Goal: Task Accomplishment & Management: Manage account settings

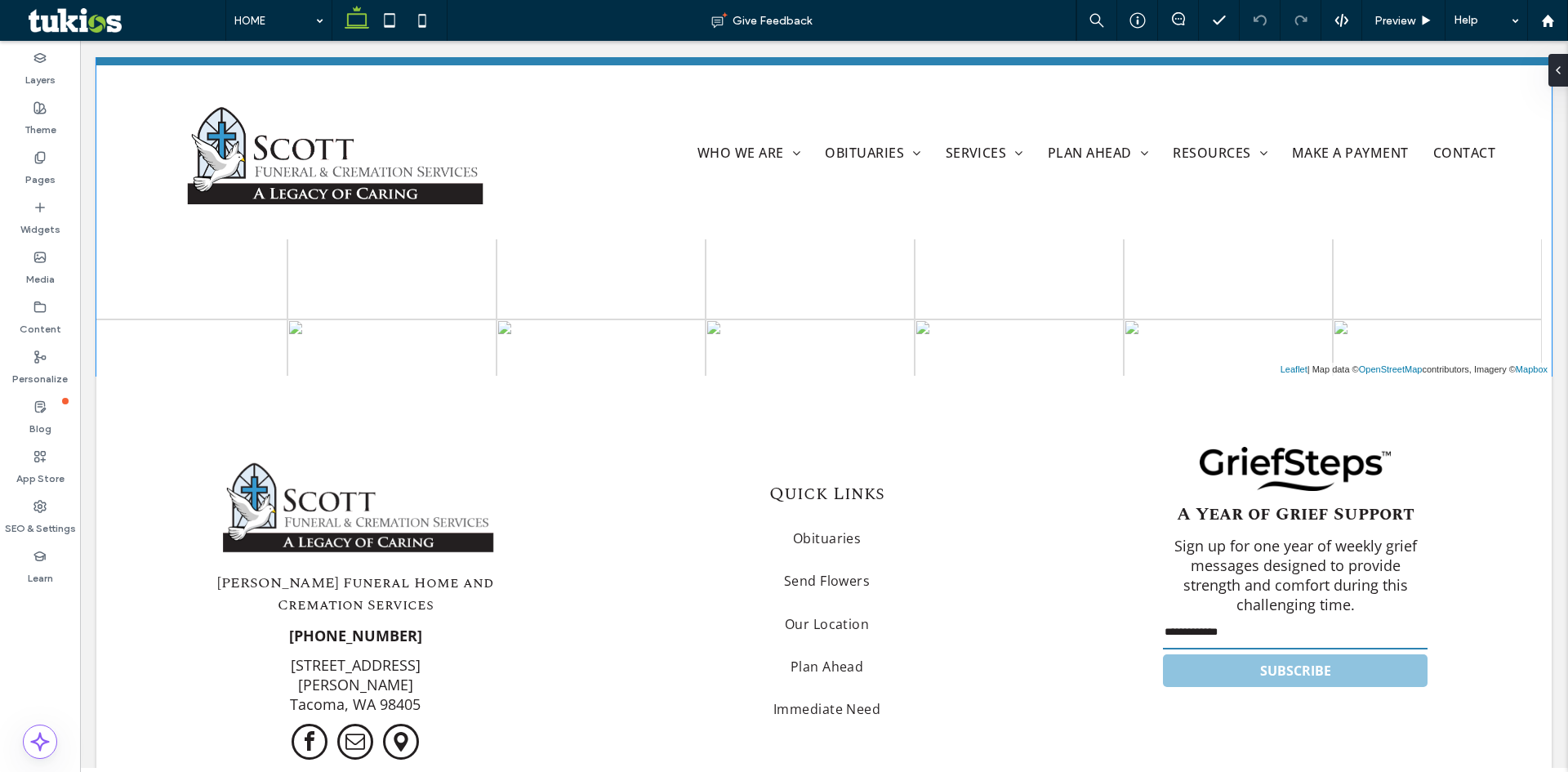
scroll to position [3568, 0]
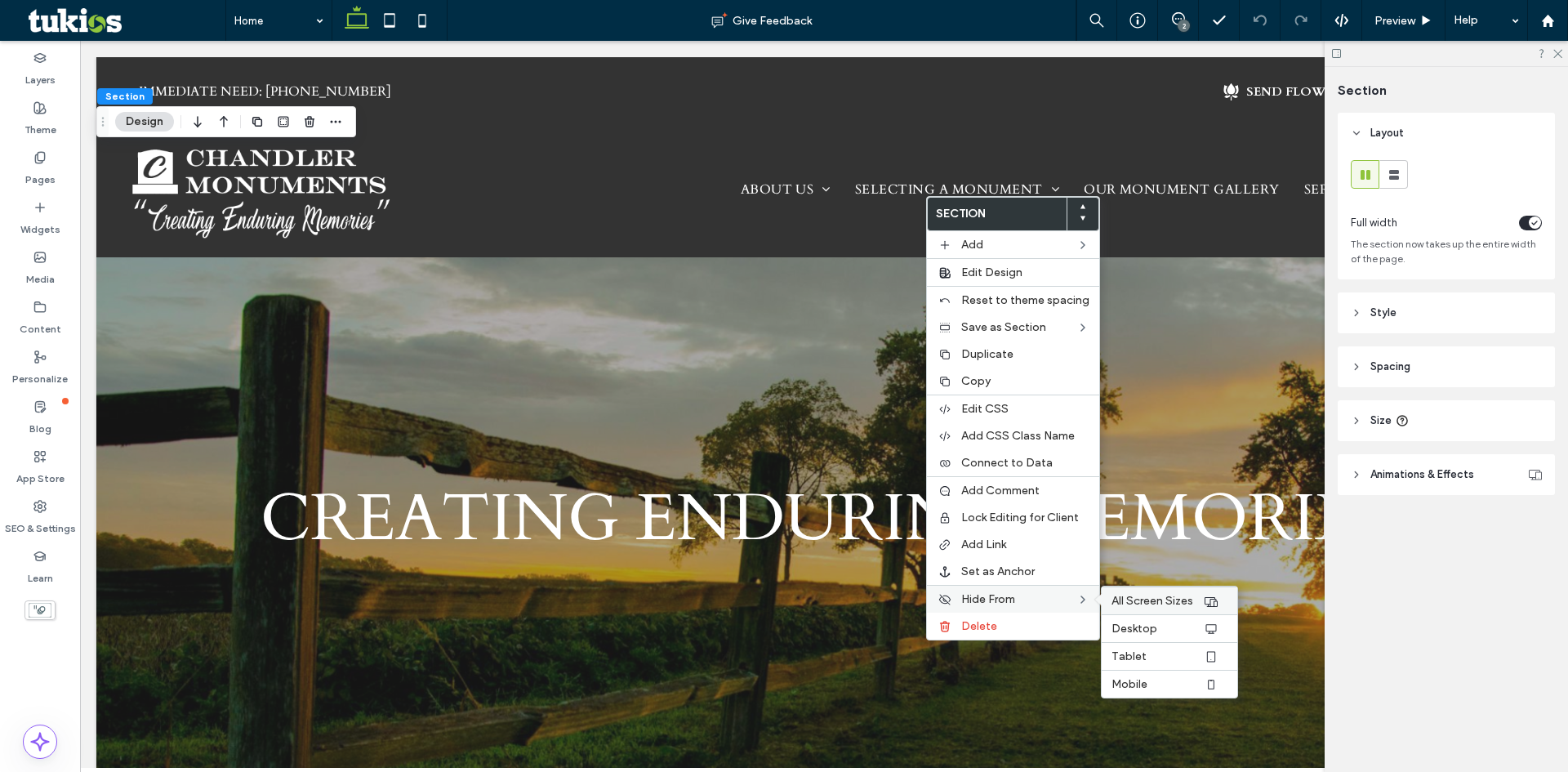
click at [1139, 603] on span "All Screen Sizes" at bounding box center [1152, 601] width 82 height 14
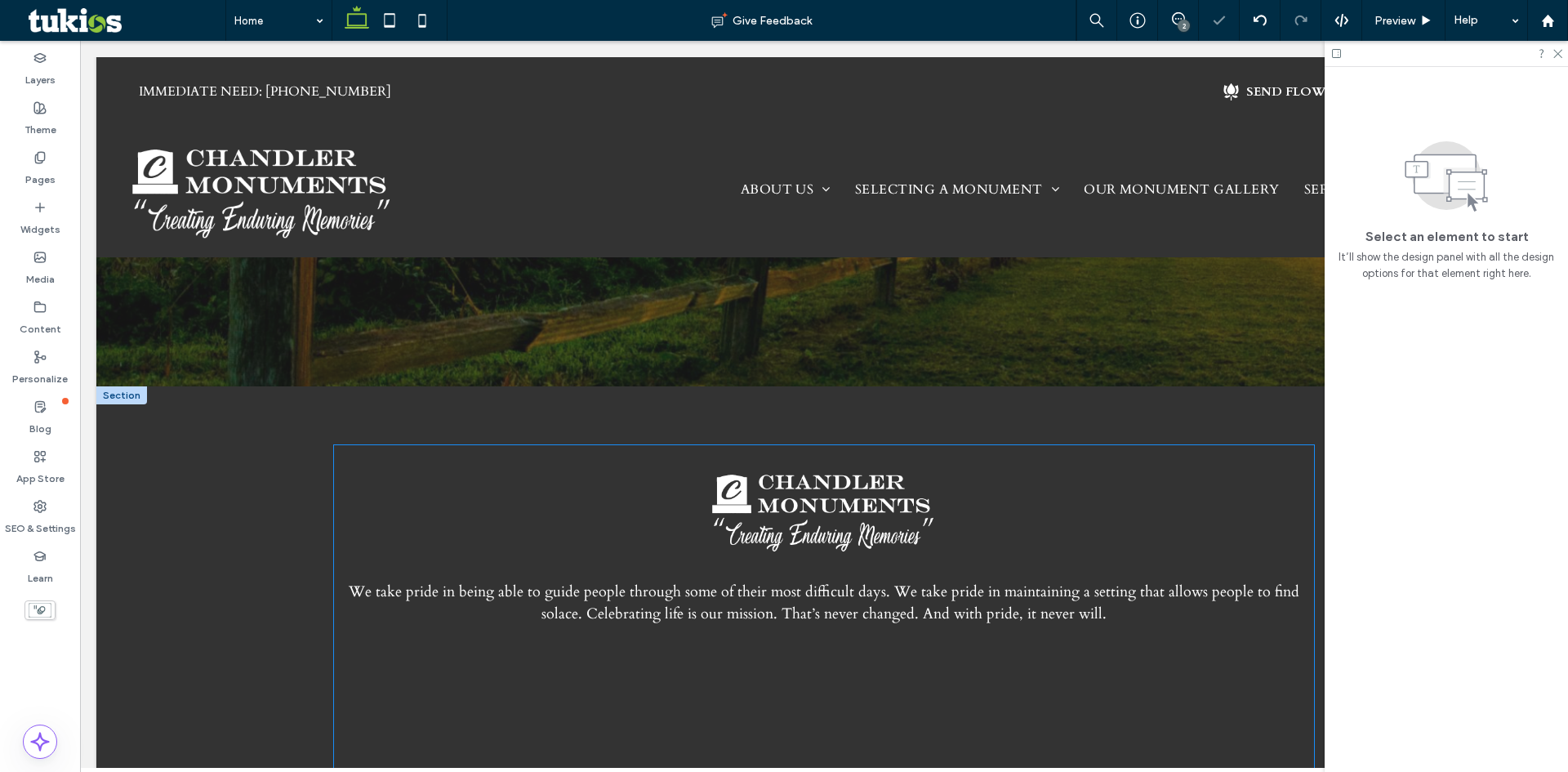
scroll to position [245, 0]
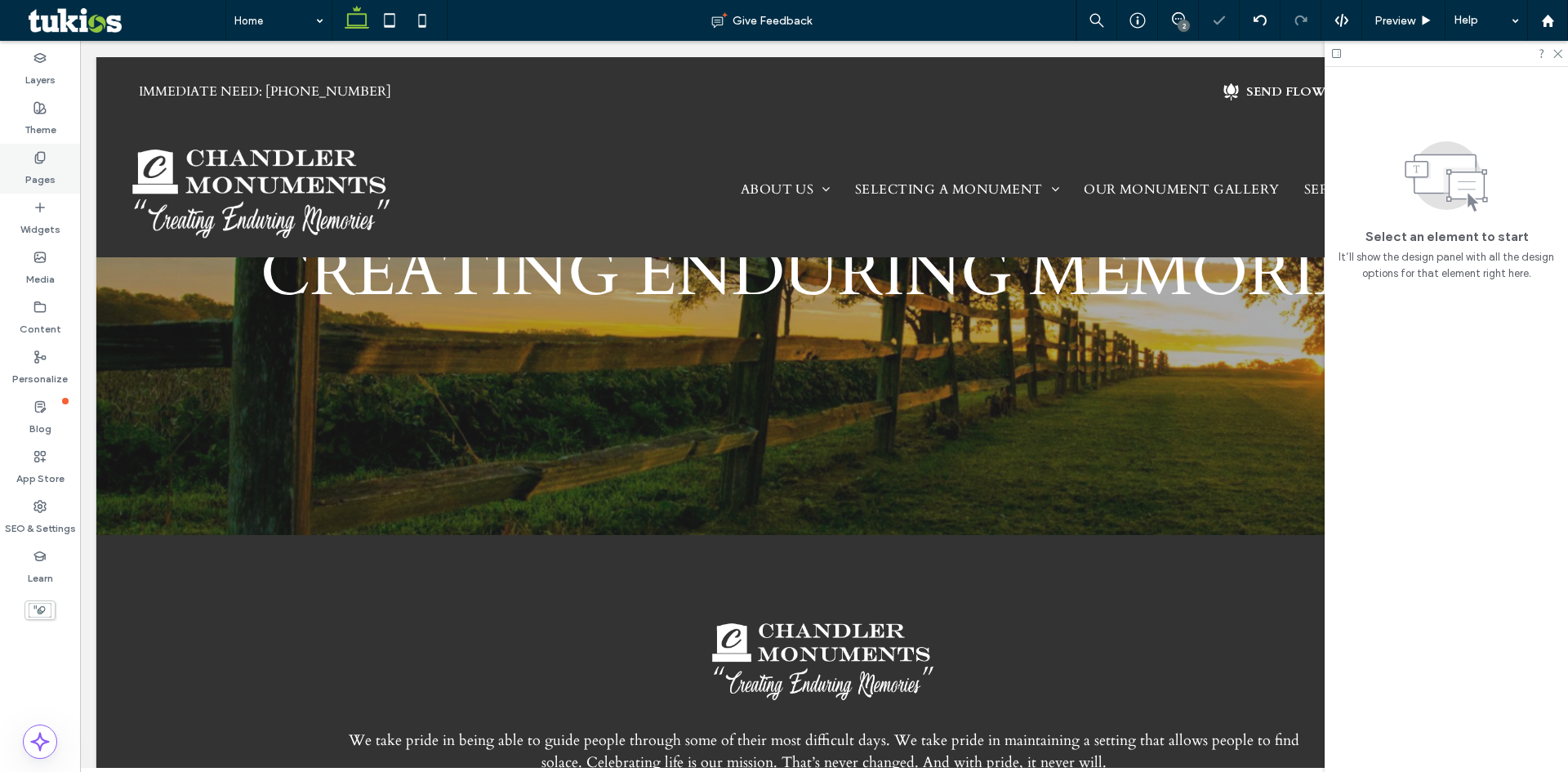
click at [32, 183] on label "Pages" at bounding box center [41, 175] width 31 height 23
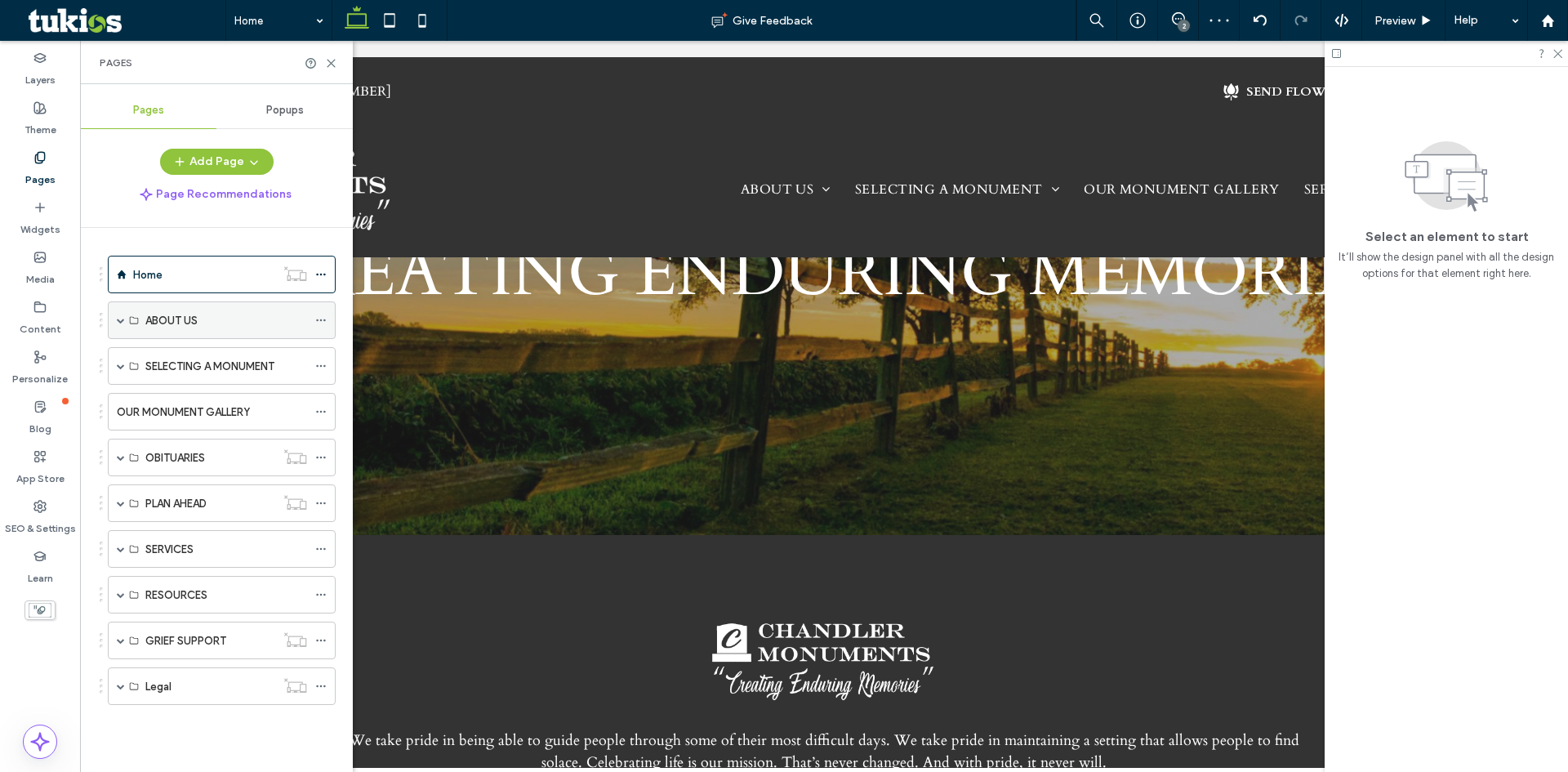
click at [116, 321] on div "ABOUT US" at bounding box center [221, 320] width 228 height 38
click at [123, 460] on span at bounding box center [121, 458] width 8 height 8
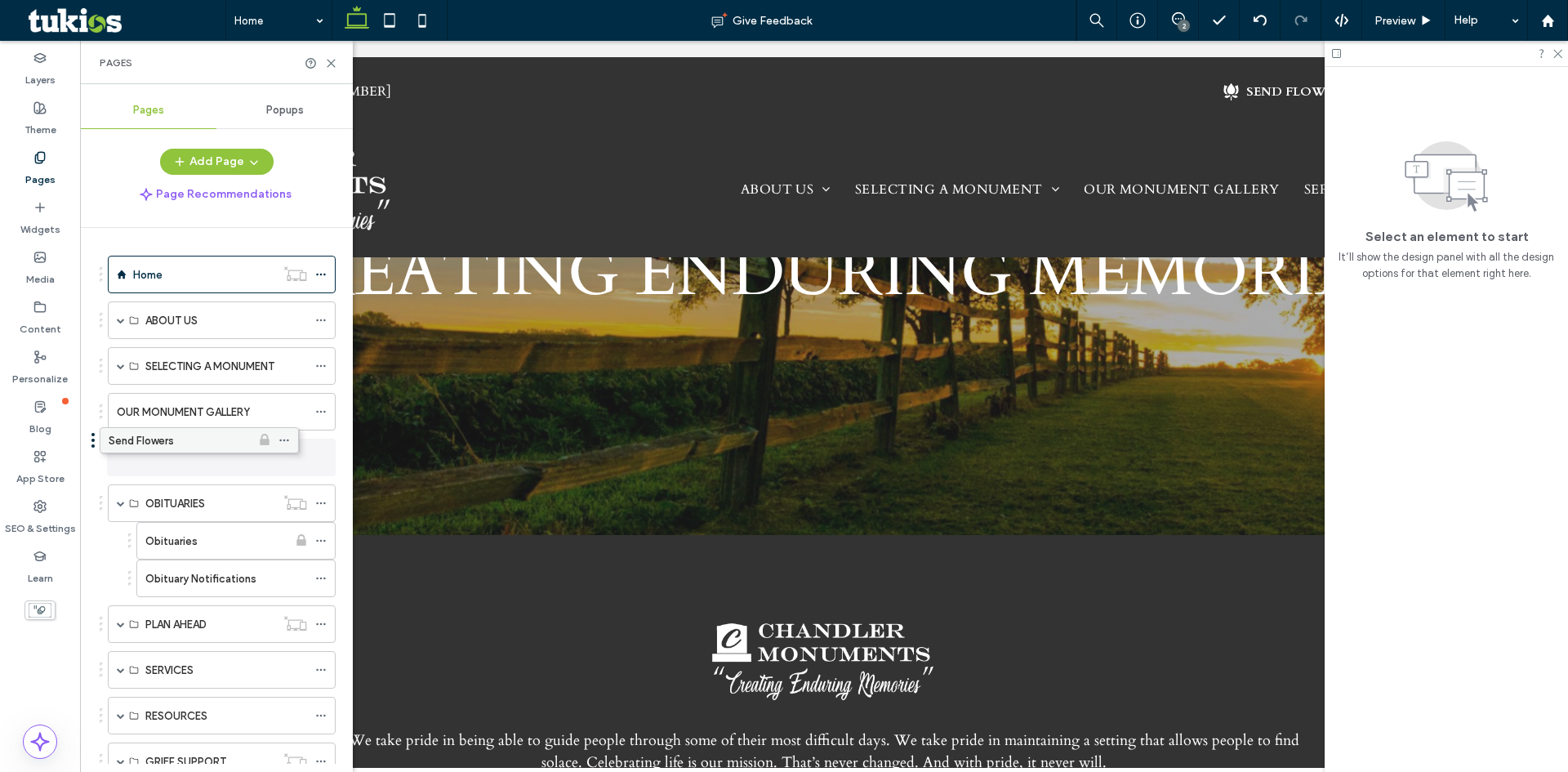
drag, startPoint x: 220, startPoint y: 531, endPoint x: 184, endPoint y: 436, distance: 101.6
click at [223, 462] on div "Send Flowers" at bounding box center [202, 458] width 171 height 17
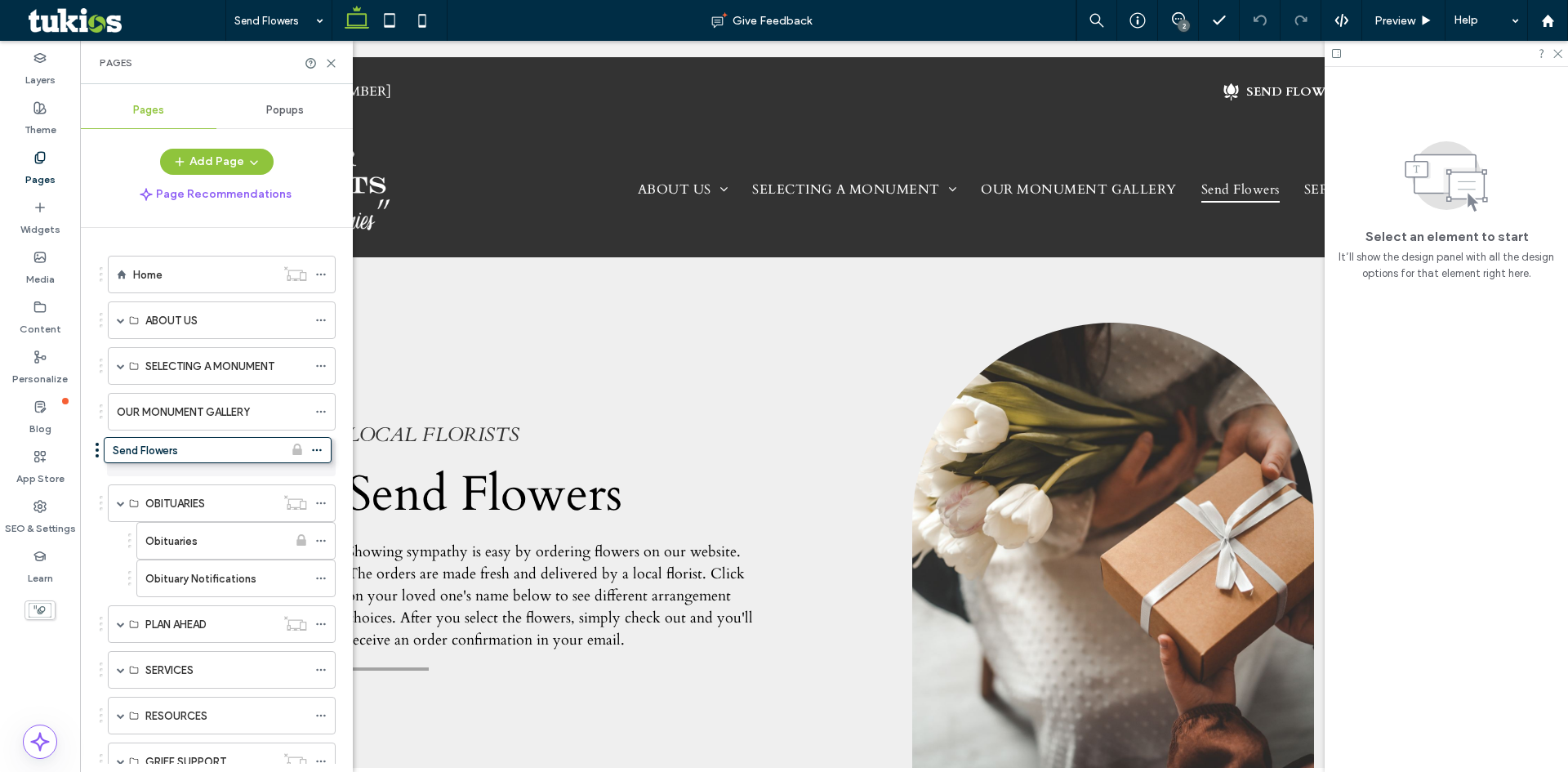
drag, startPoint x: 213, startPoint y: 465, endPoint x: 271, endPoint y: 456, distance: 58.7
click at [325, 457] on use at bounding box center [320, 458] width 9 height 2
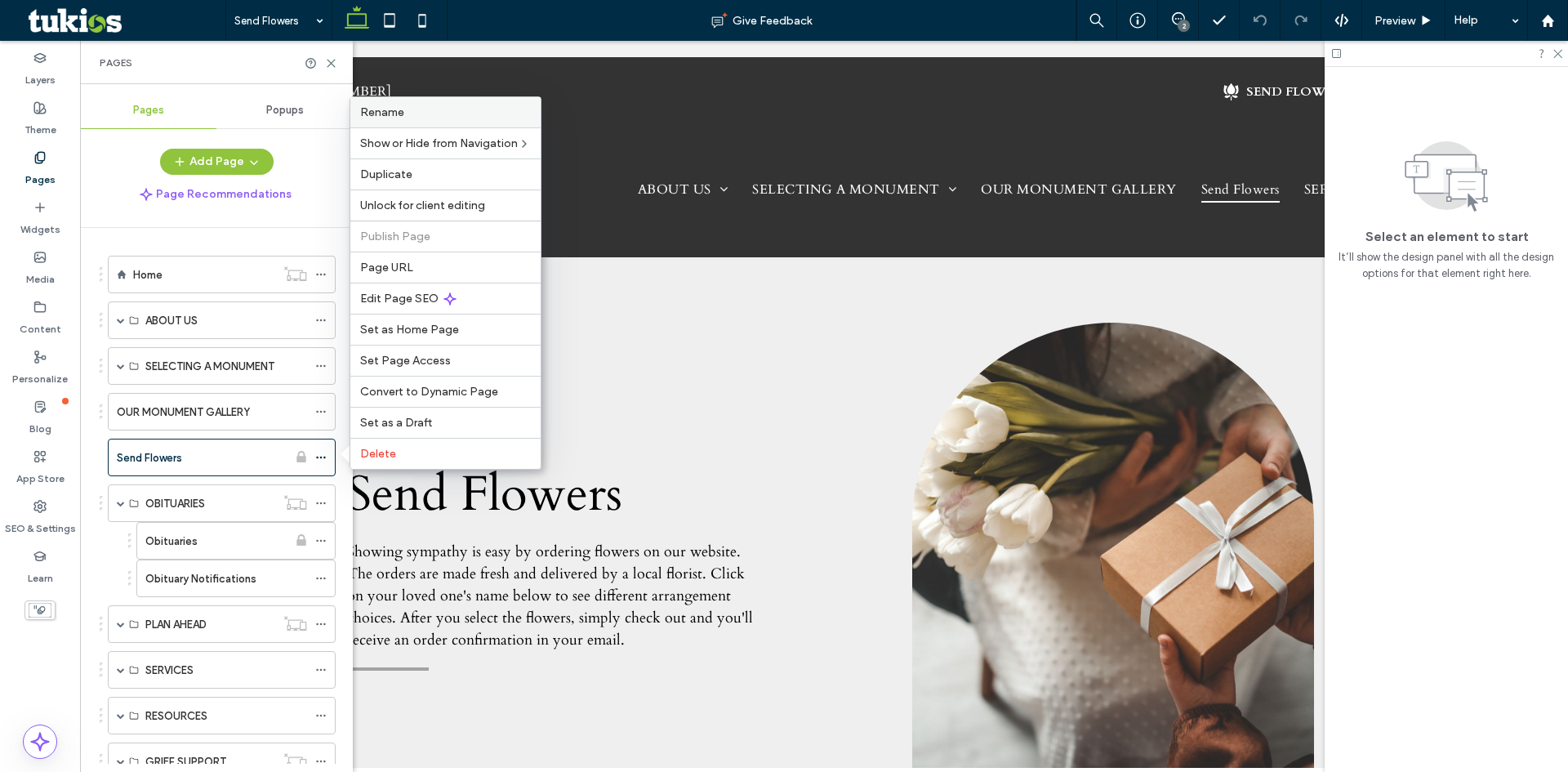
click at [467, 116] on label "Rename" at bounding box center [446, 113] width 171 height 14
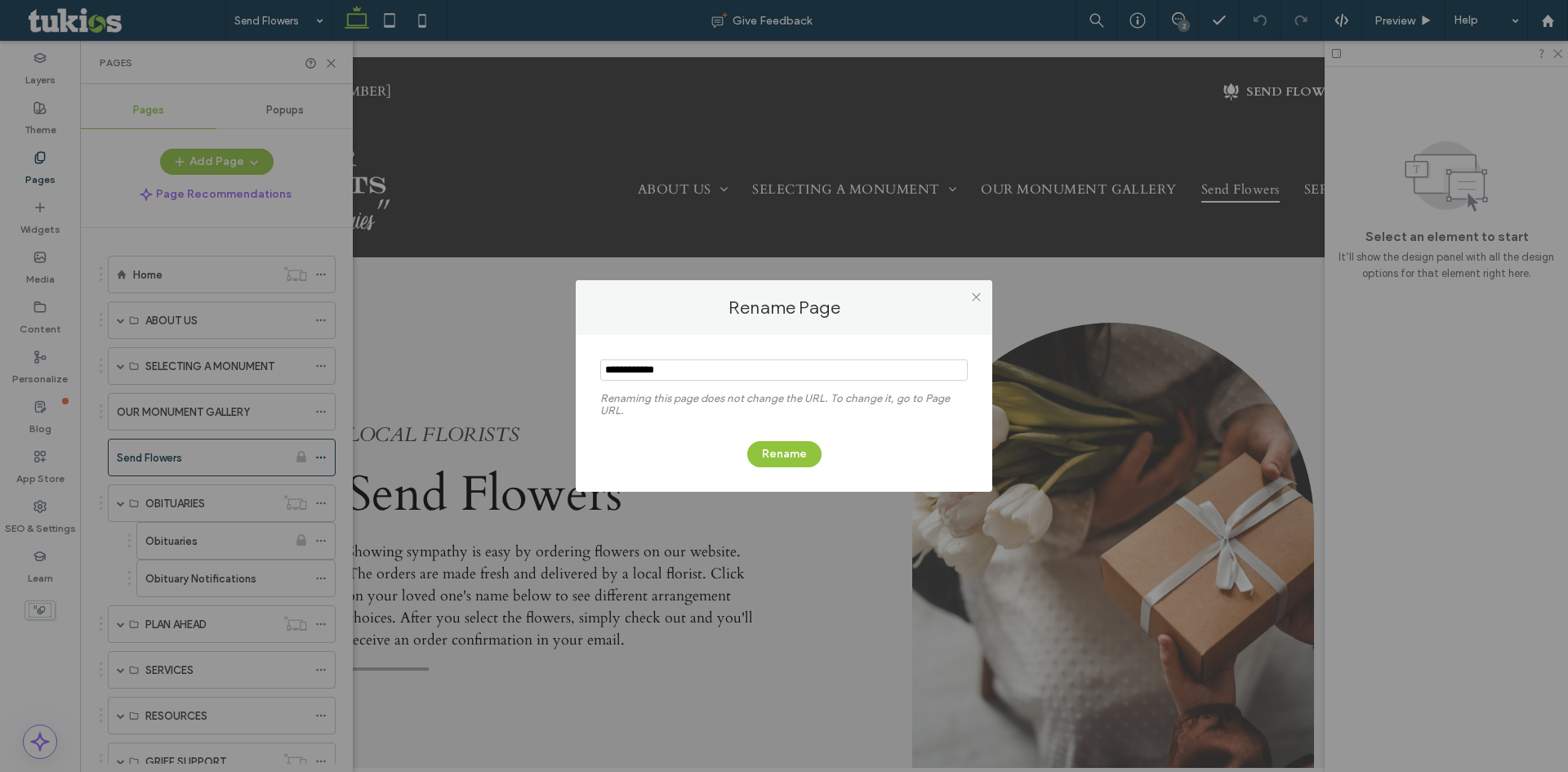
drag, startPoint x: 693, startPoint y: 377, endPoint x: 456, endPoint y: 347, distance: 238.9
click at [457, 347] on div "Rename Page Renaming this page does not change the URL. To change it, go to Pag…" at bounding box center [784, 386] width 1568 height 772
type input "**********"
click at [764, 453] on button "Rename" at bounding box center [784, 454] width 74 height 26
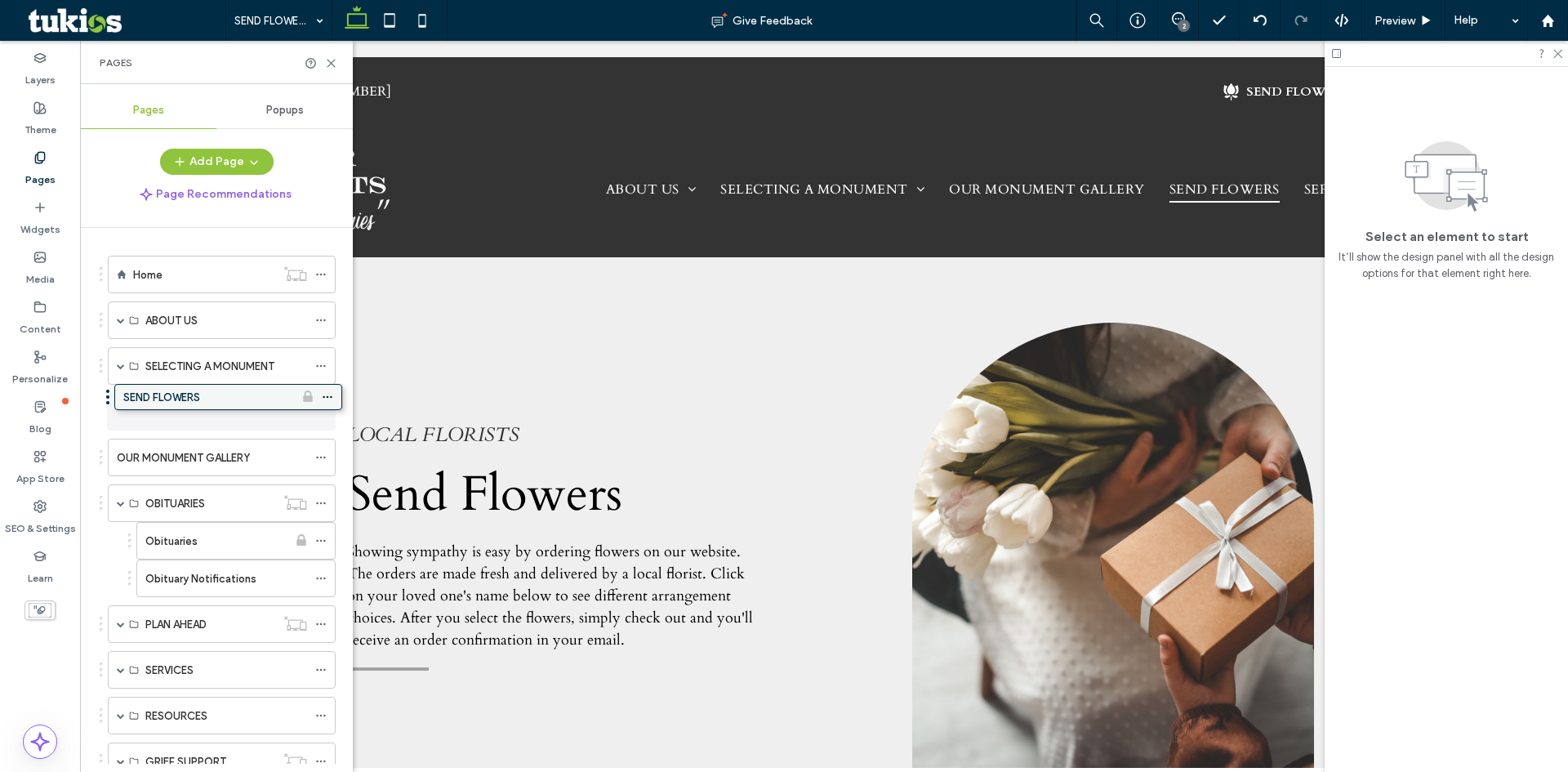
drag, startPoint x: 173, startPoint y: 458, endPoint x: 180, endPoint y: 403, distance: 55.4
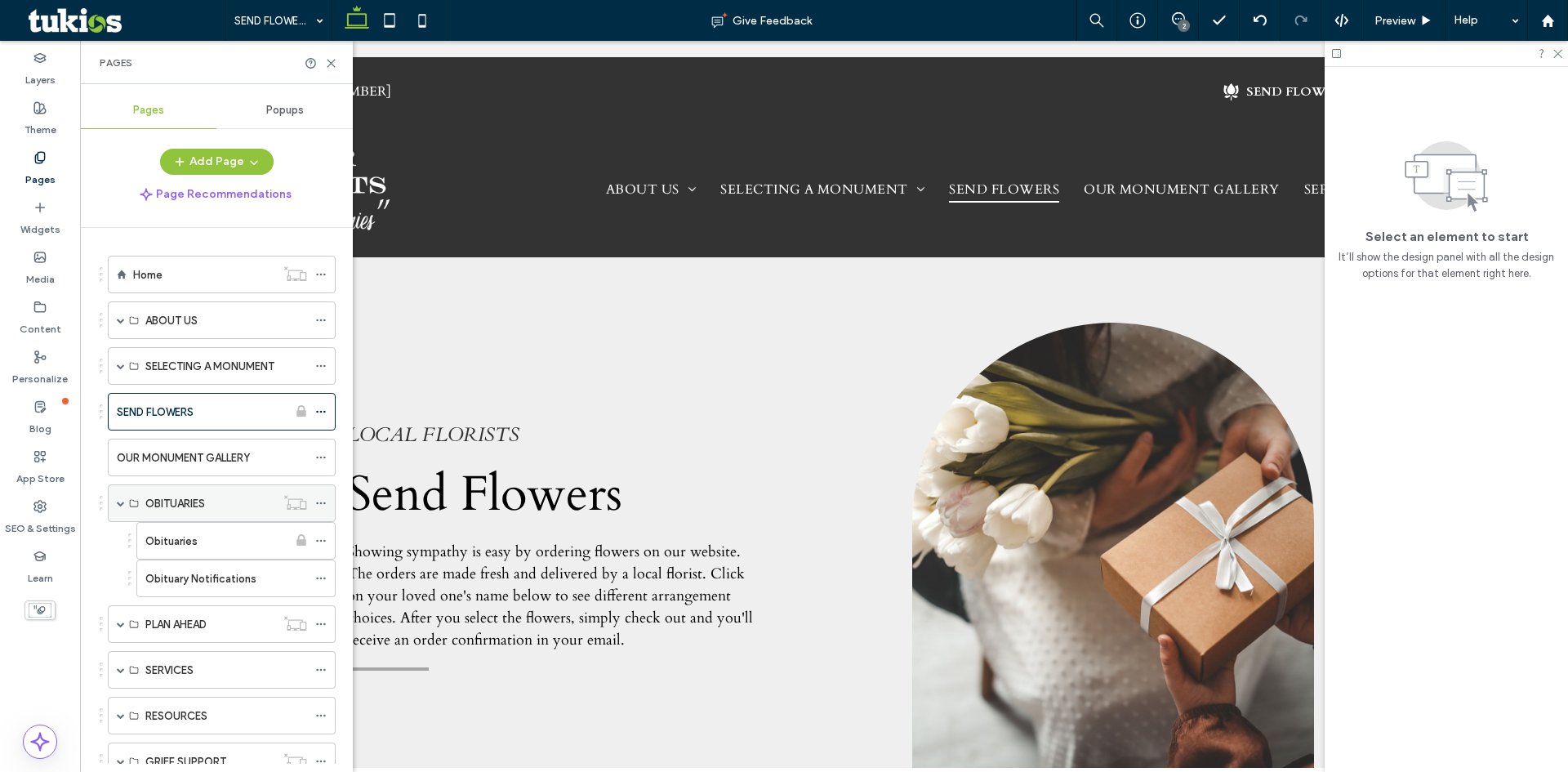
click at [120, 503] on span at bounding box center [121, 503] width 8 height 8
click at [320, 499] on icon at bounding box center [321, 503] width 12 height 12
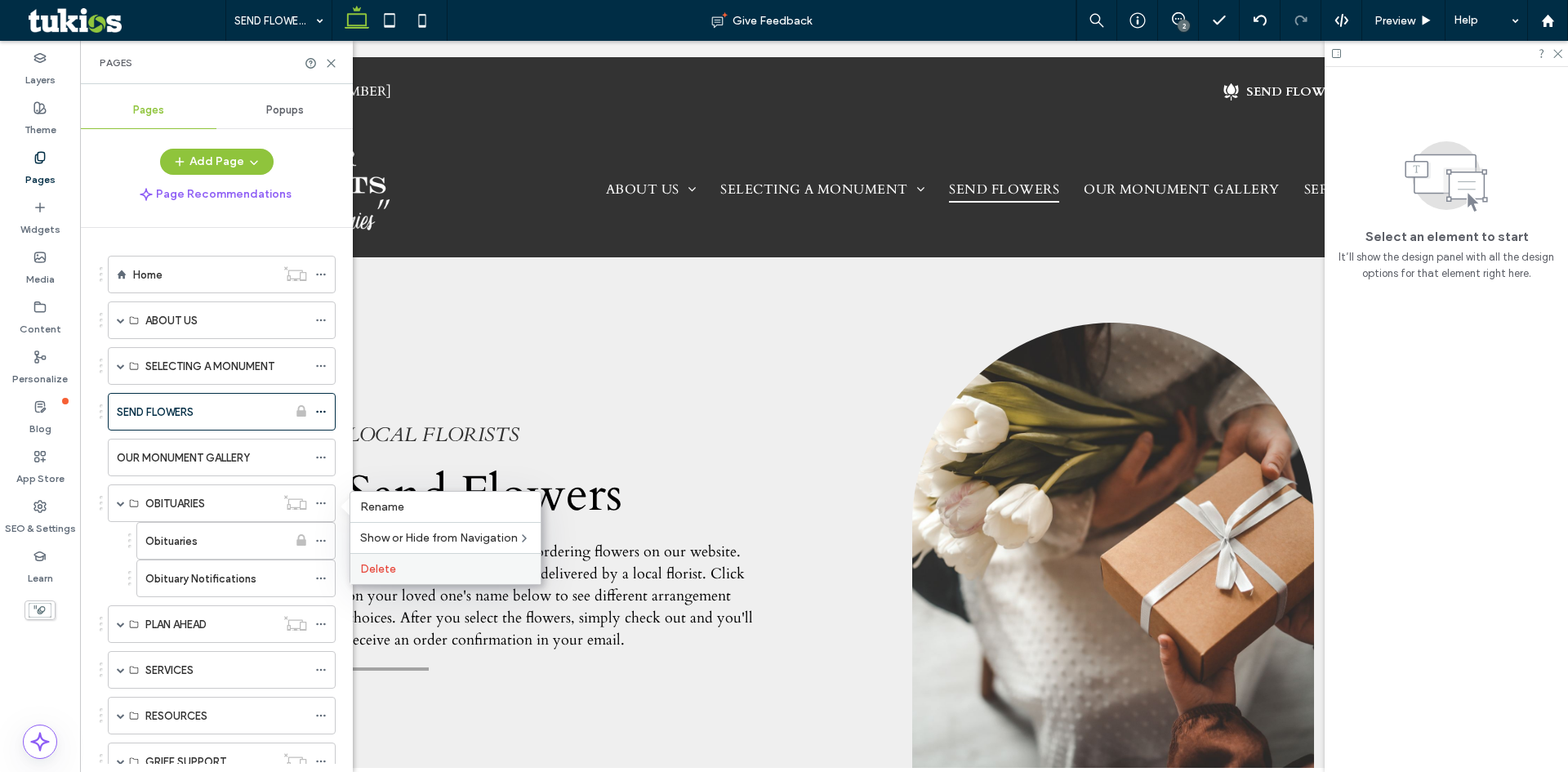
click at [379, 561] on div "Delete" at bounding box center [446, 568] width 191 height 31
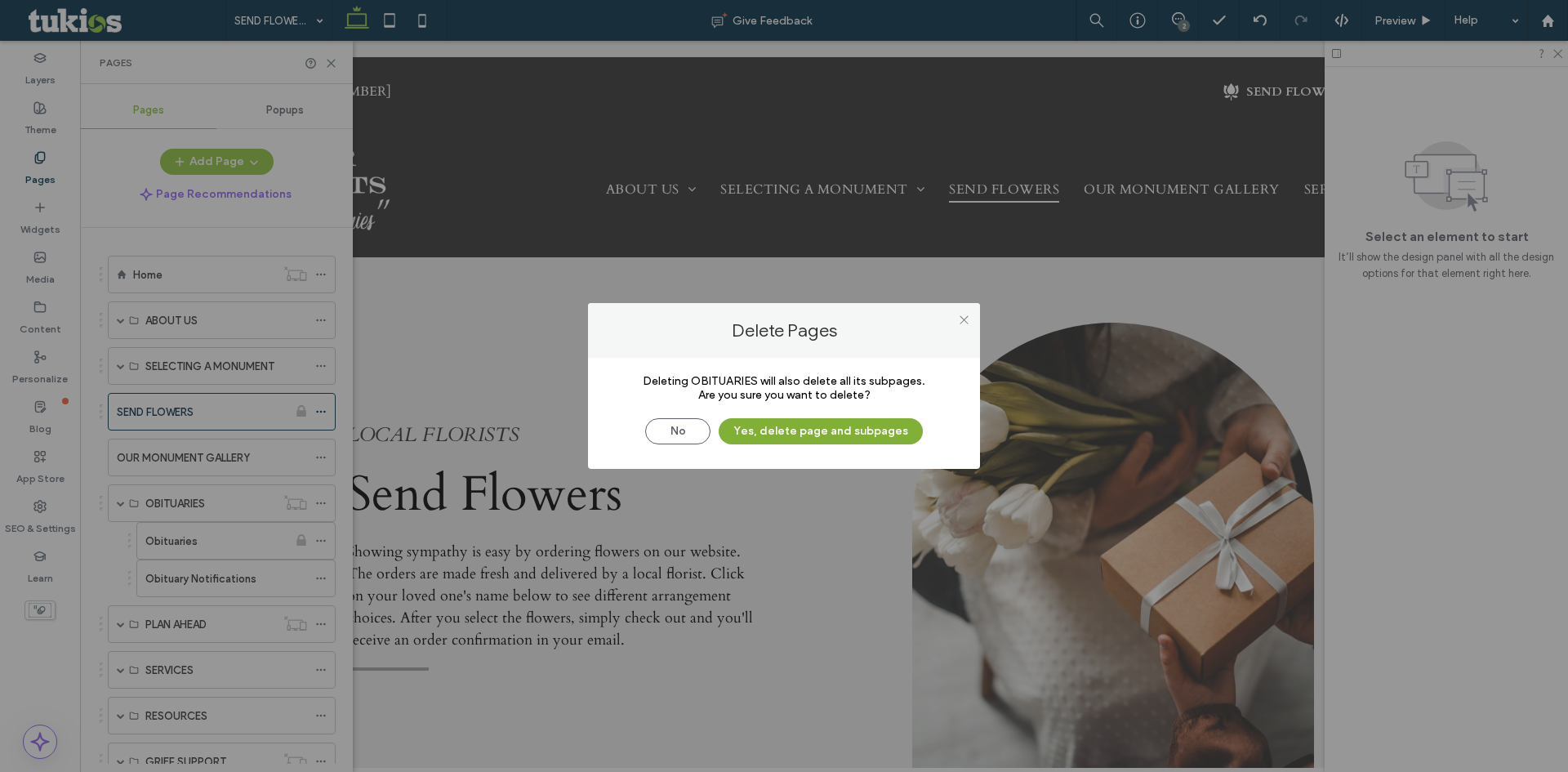
click at [810, 437] on button "Yes, delete page and subpages" at bounding box center [821, 431] width 205 height 26
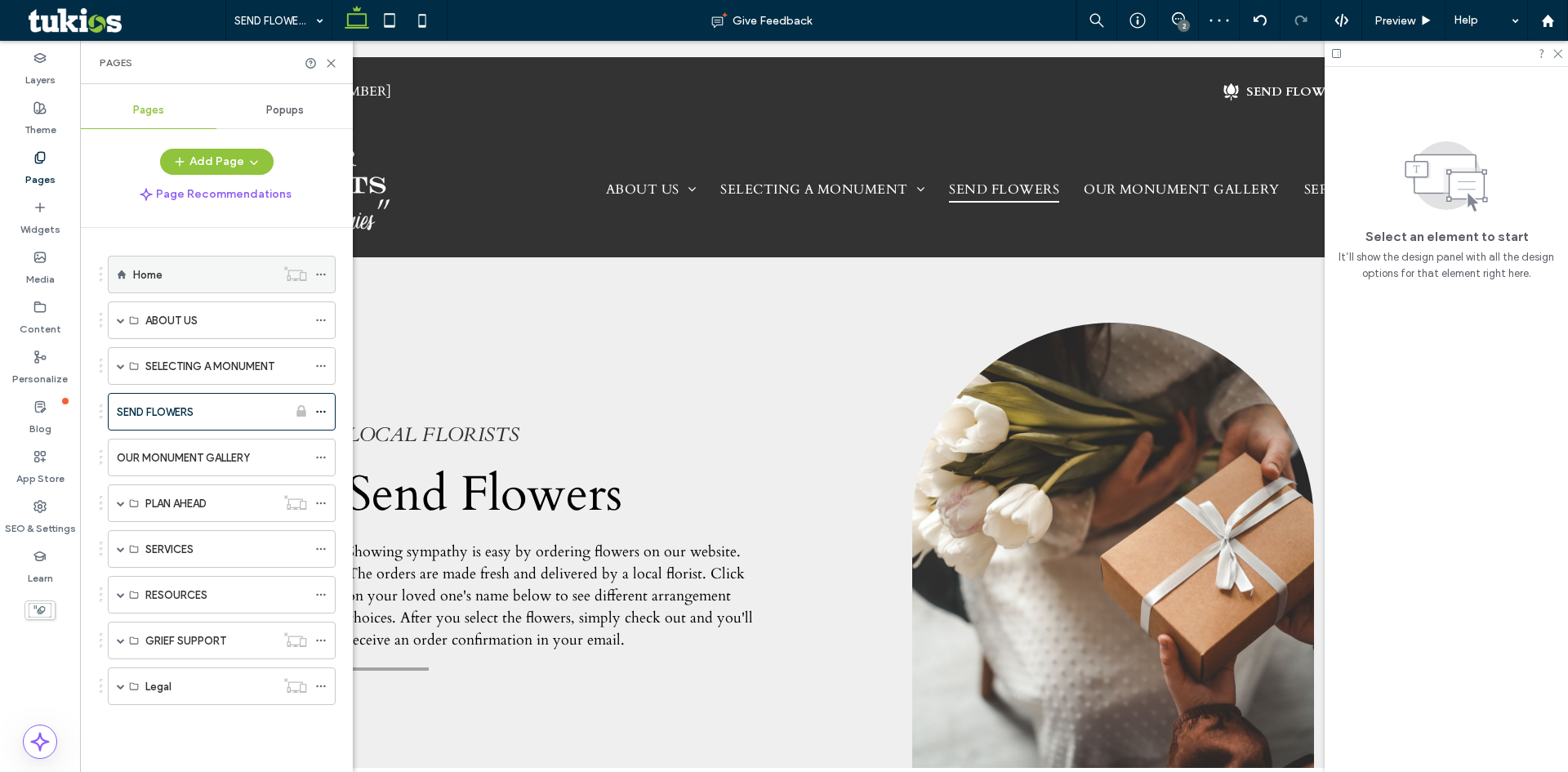
click at [192, 271] on div "Home" at bounding box center [205, 275] width 142 height 17
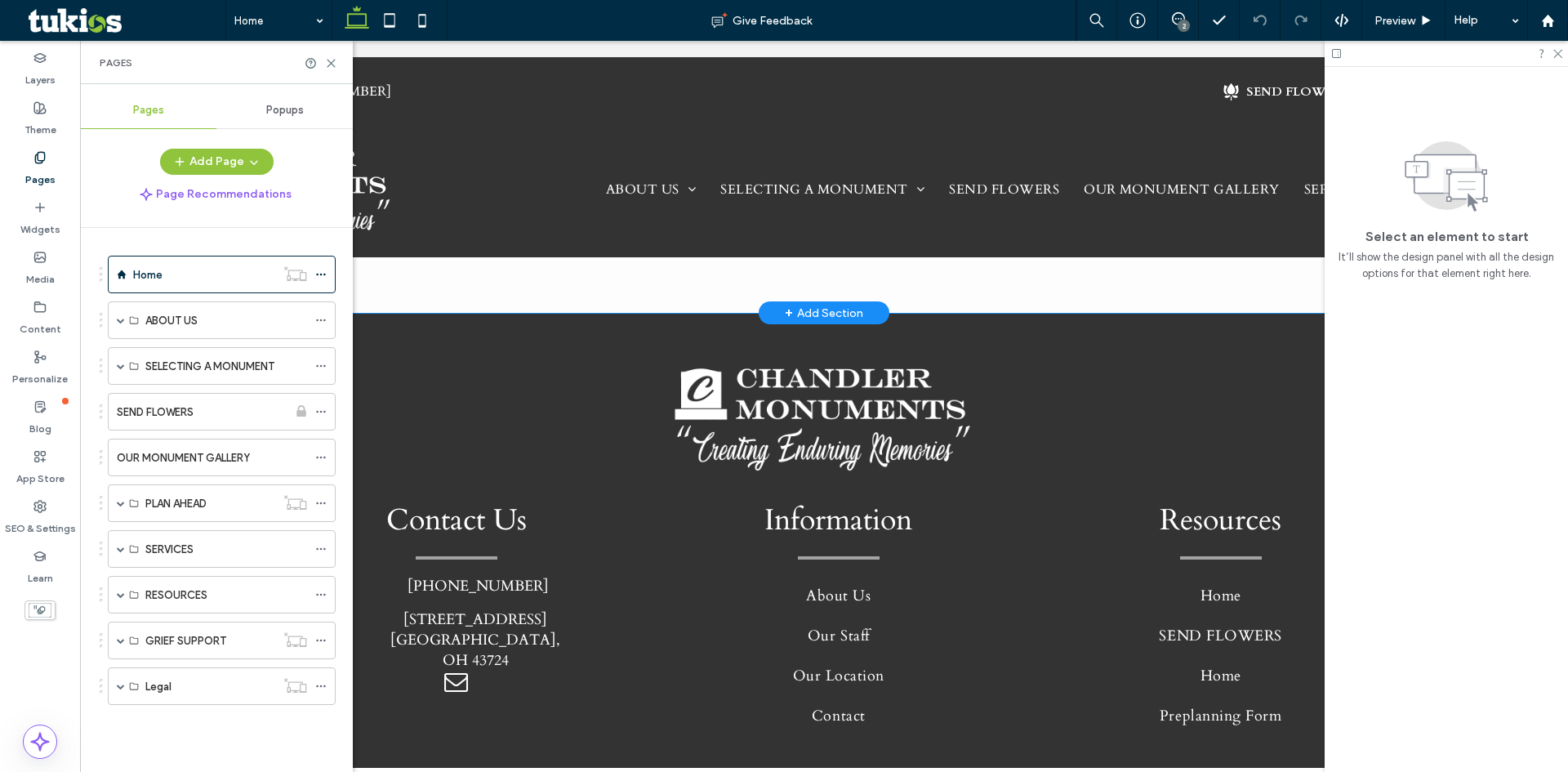
scroll to position [4520, 0]
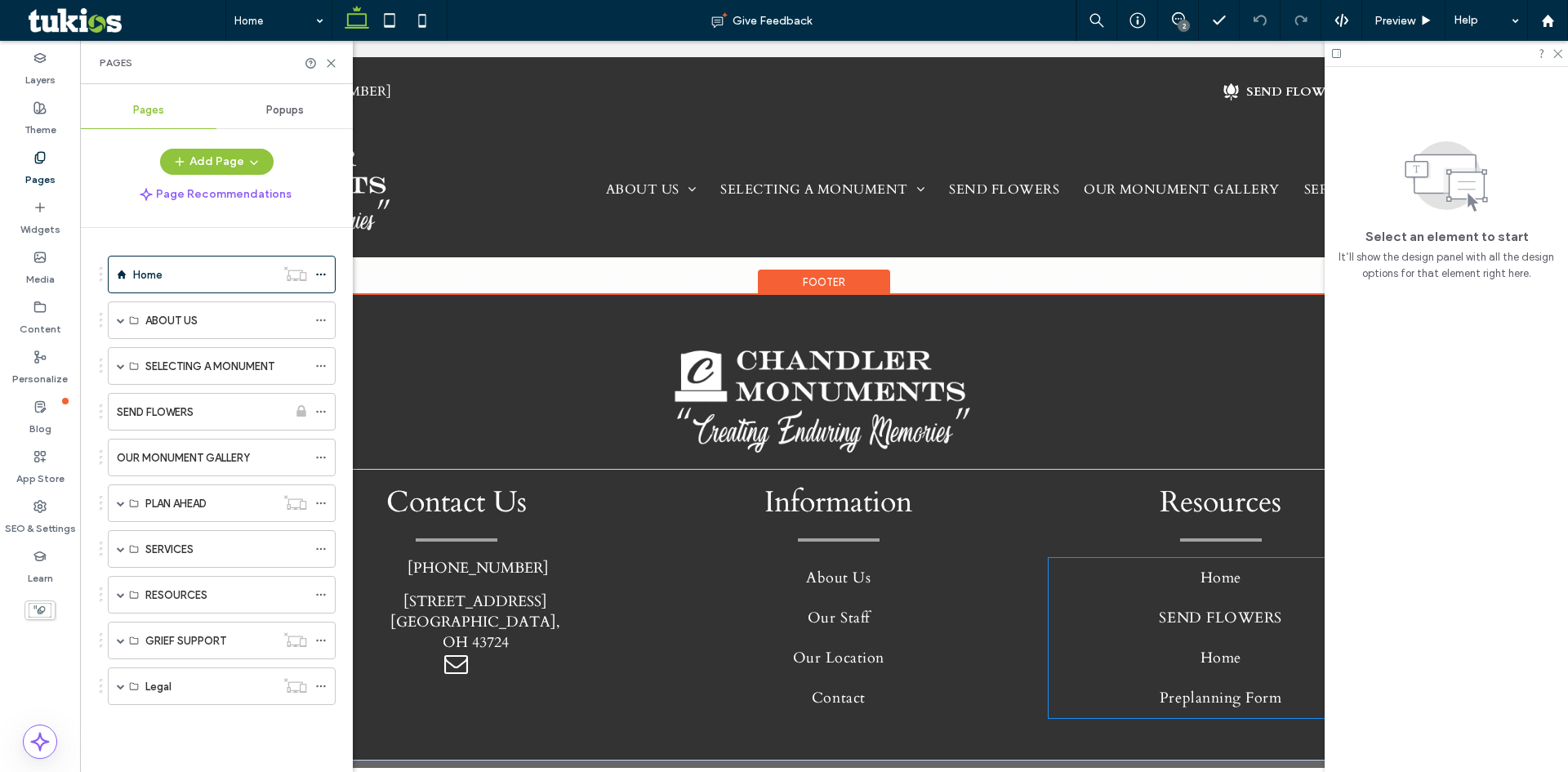
click at [1233, 598] on link "SEND FLOWERS" at bounding box center [1221, 618] width 345 height 41
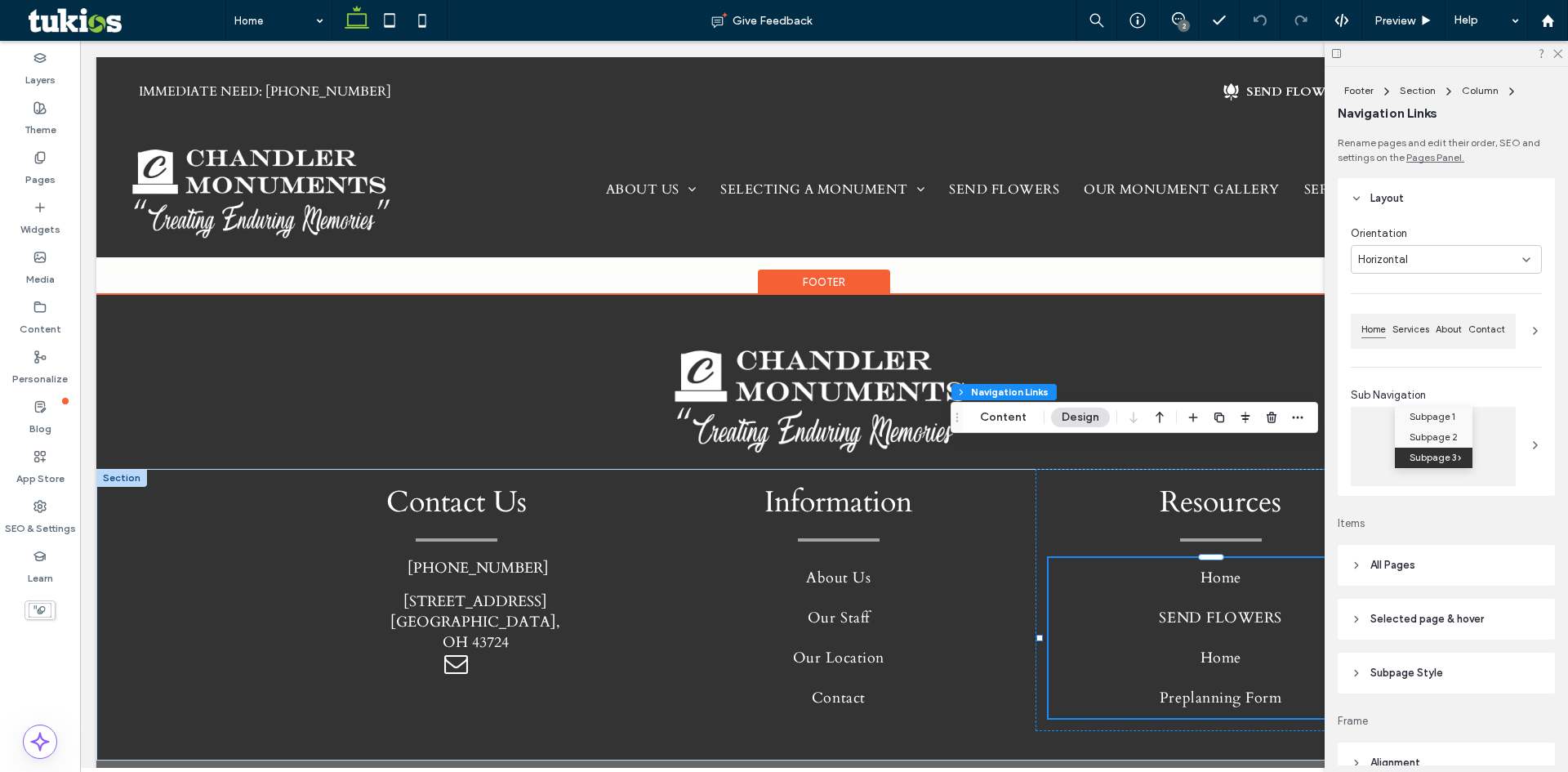
type input "*"
type input "**"
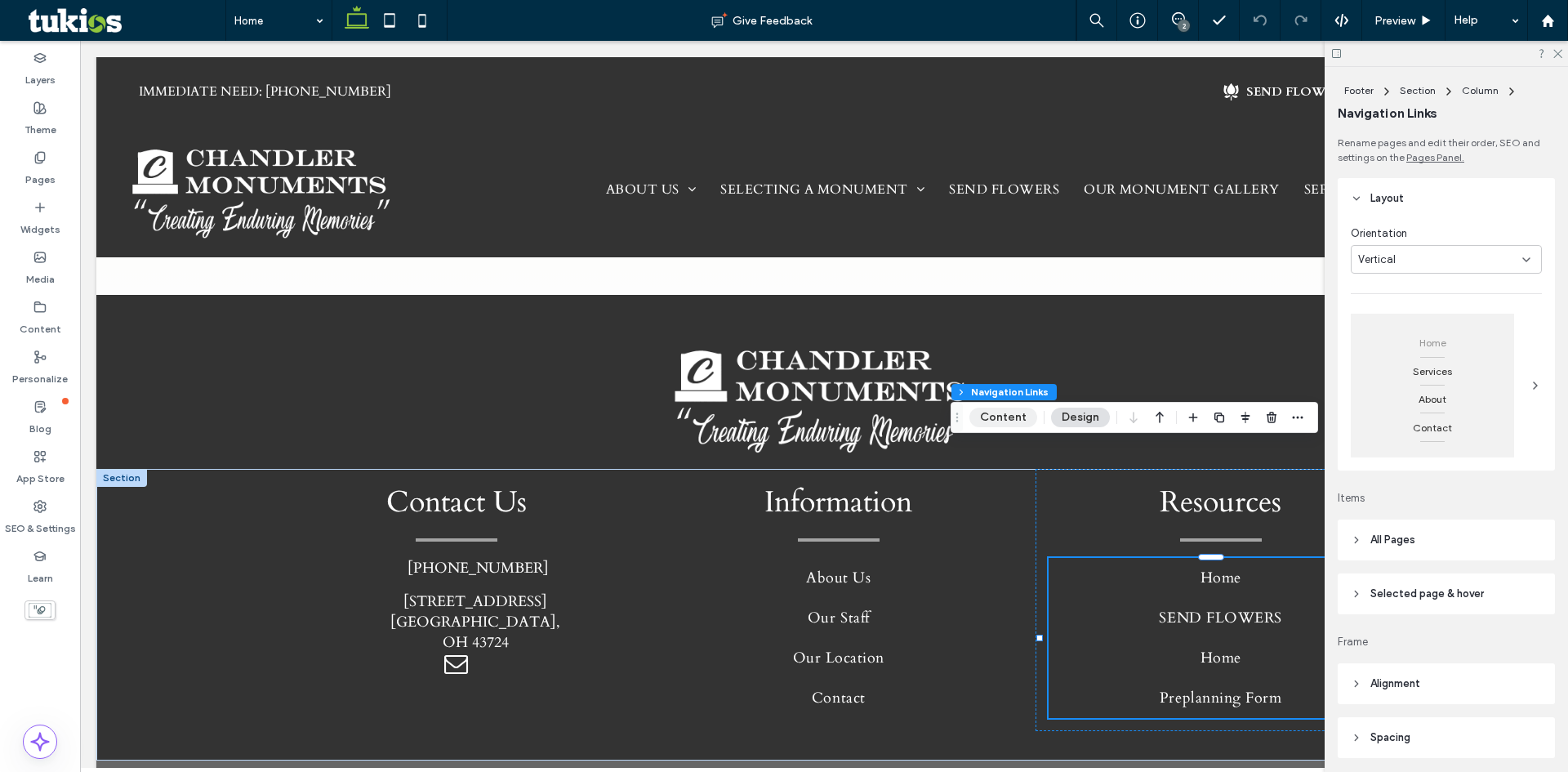
click at [1001, 417] on button "Content" at bounding box center [1003, 418] width 68 height 20
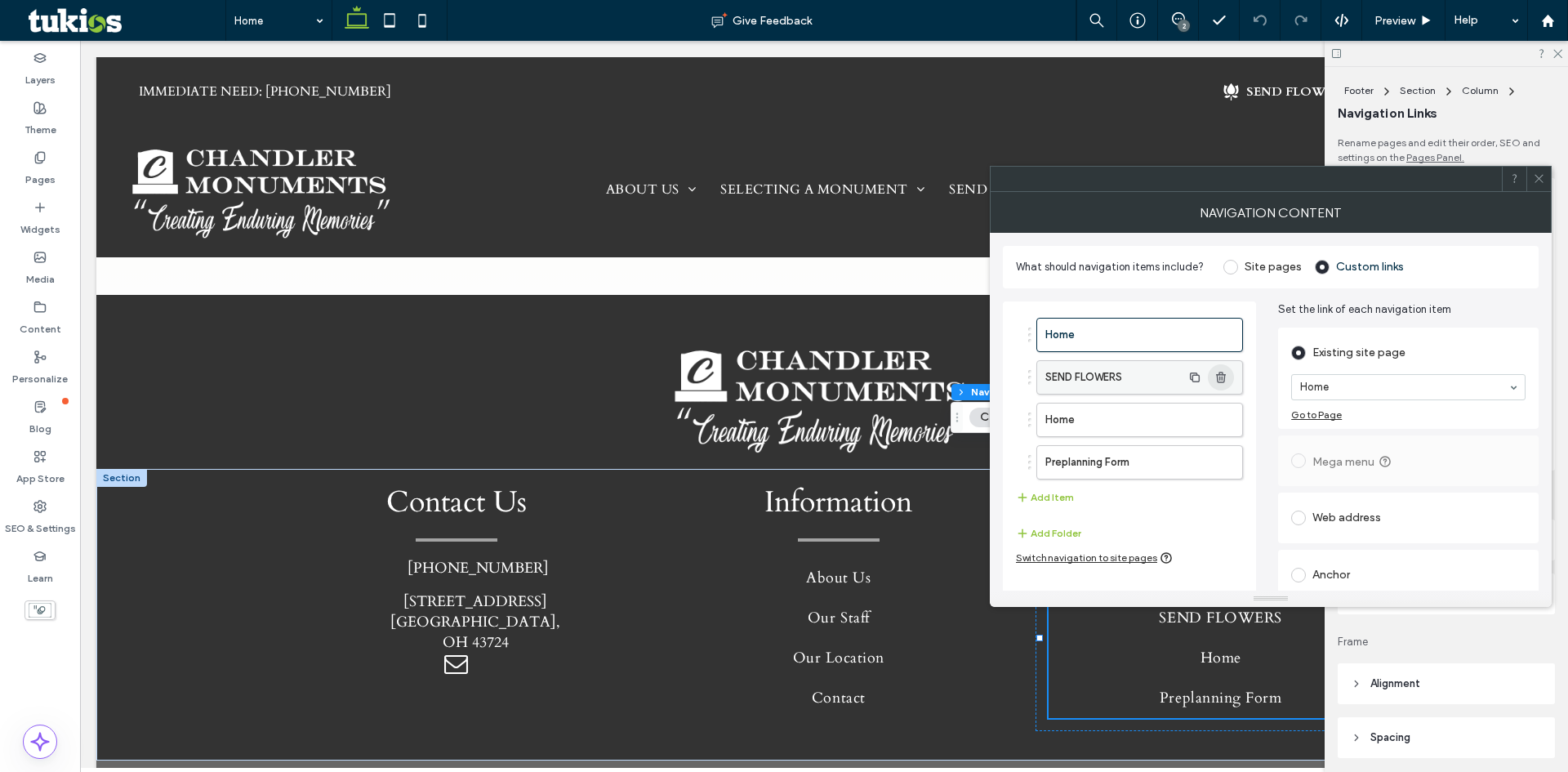
click at [1217, 373] on icon "button" at bounding box center [1220, 377] width 13 height 13
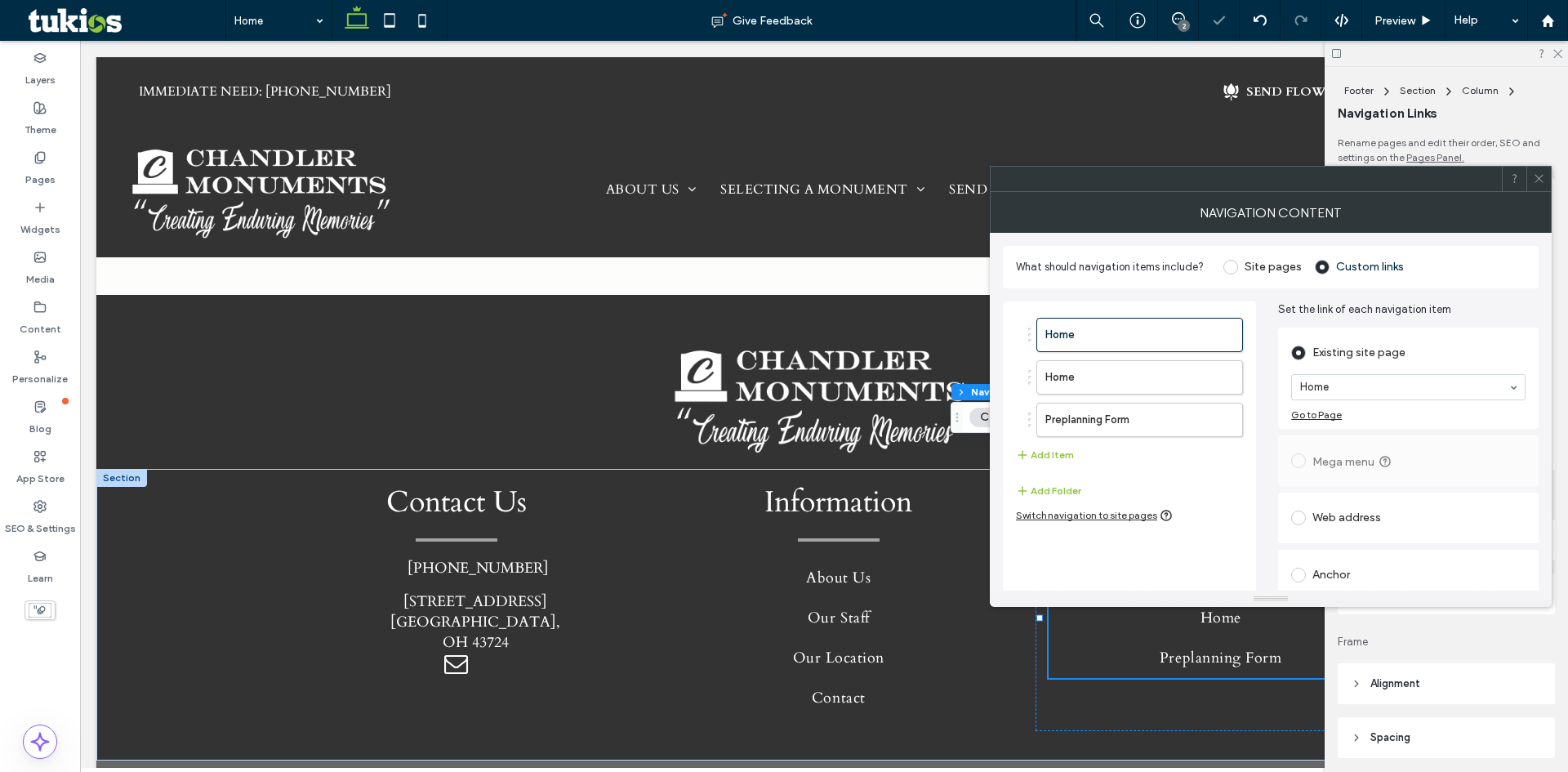
click at [1545, 169] on div at bounding box center [1538, 179] width 25 height 25
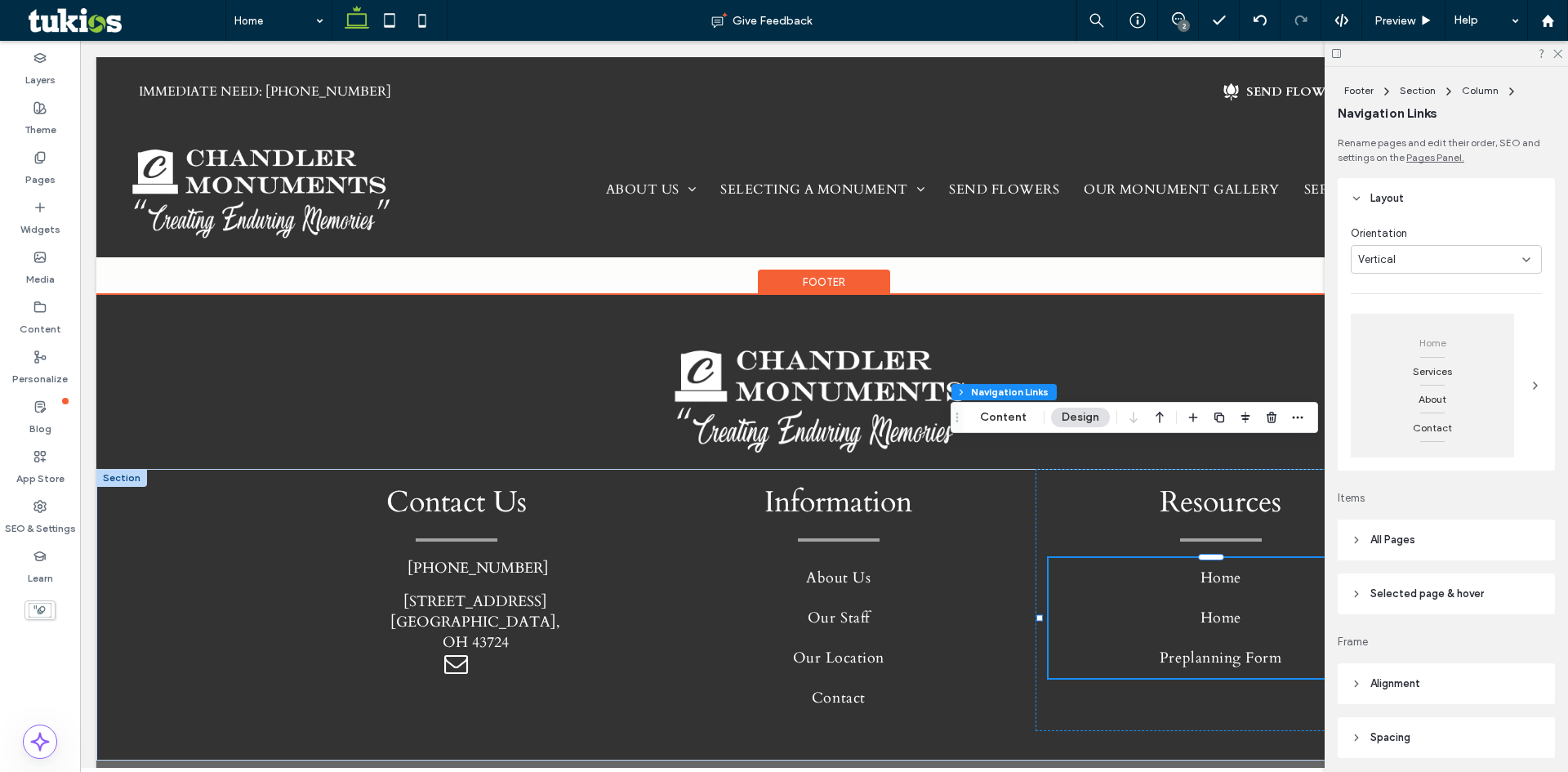
click at [1209, 598] on link "Home" at bounding box center [1221, 618] width 345 height 41
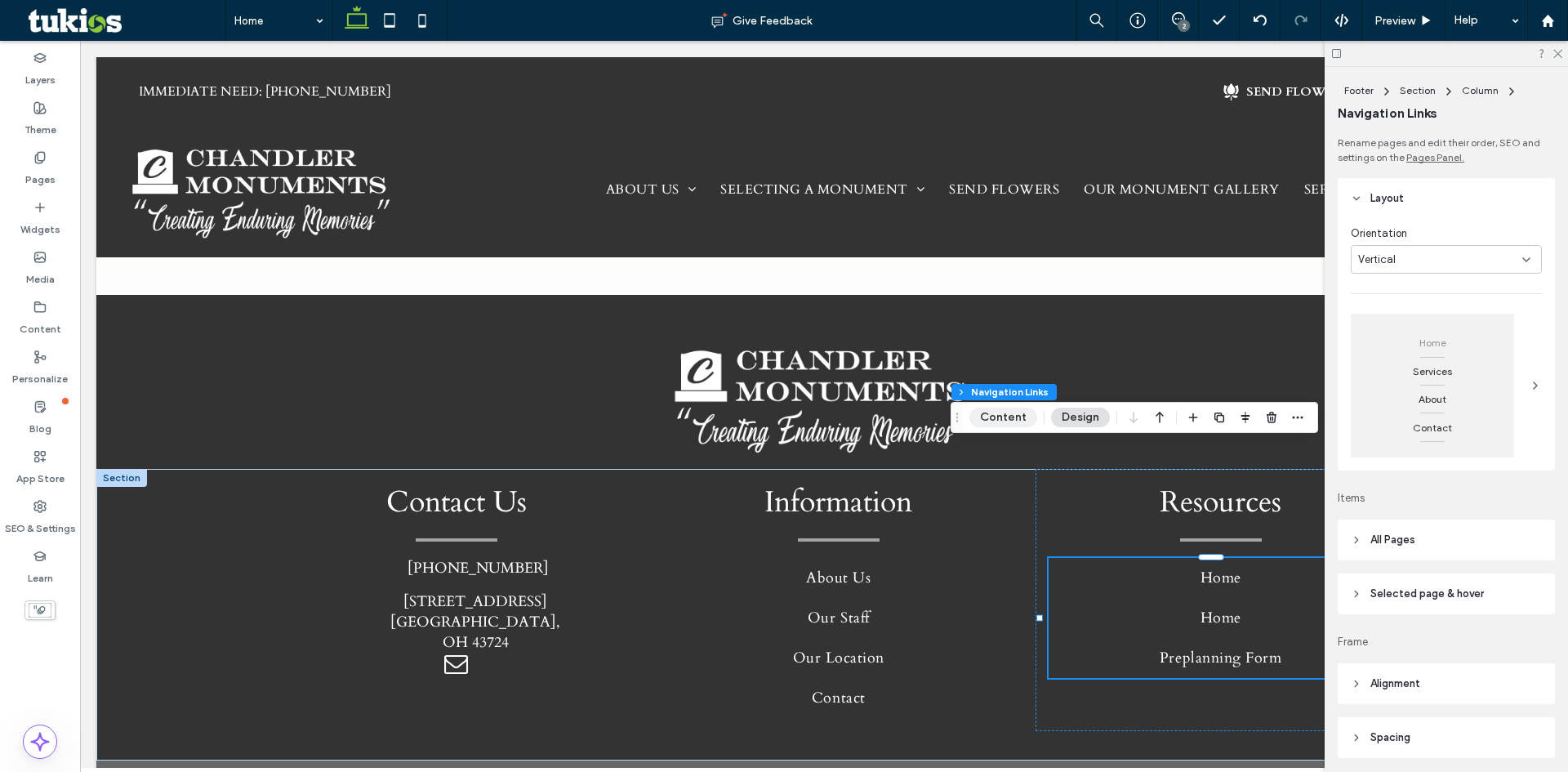
click at [988, 417] on button "Content" at bounding box center [1003, 418] width 68 height 20
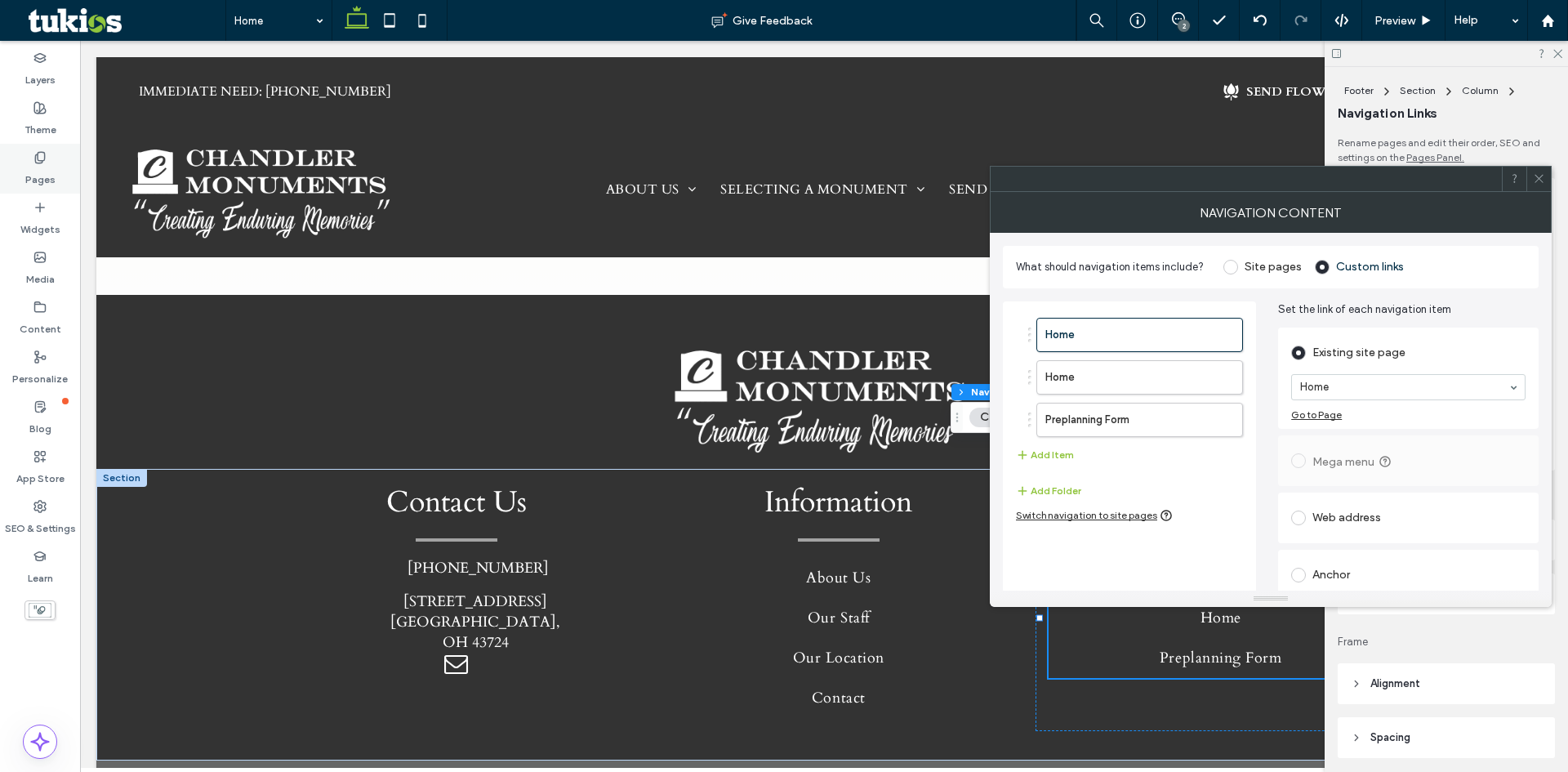
click at [46, 162] on div "Pages" at bounding box center [40, 169] width 80 height 49
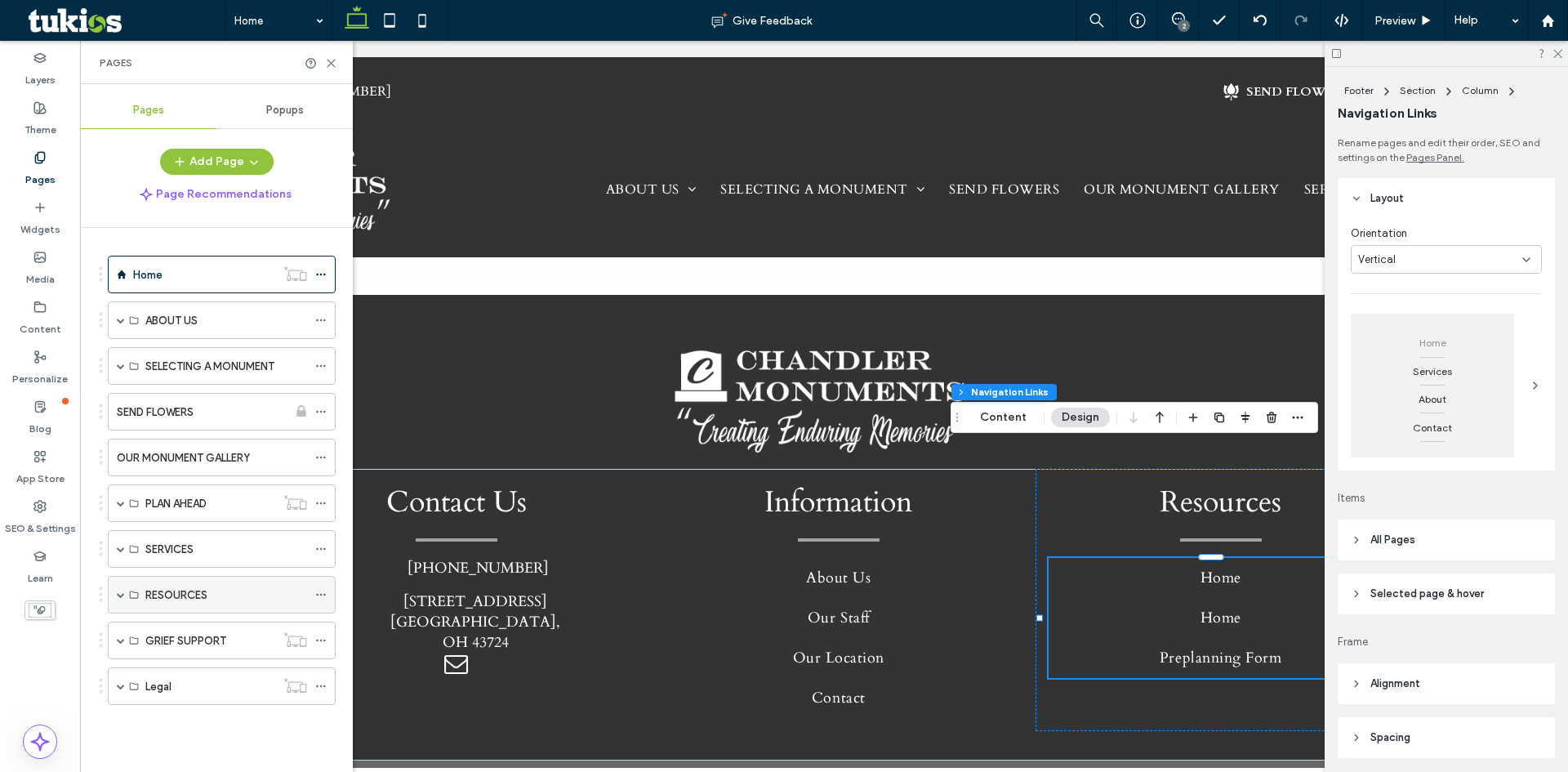
click at [119, 597] on span at bounding box center [121, 595] width 8 height 8
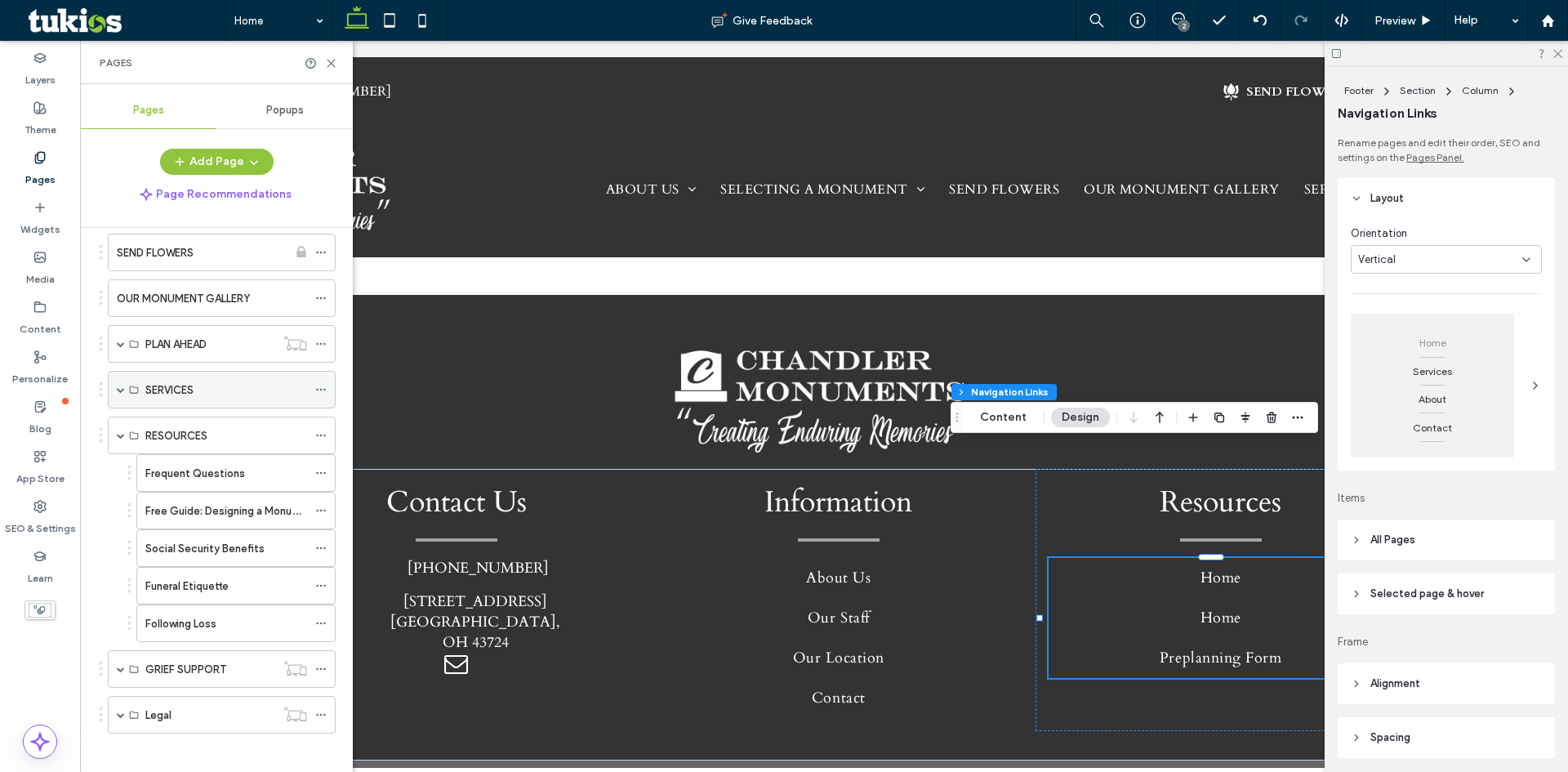
scroll to position [170, 0]
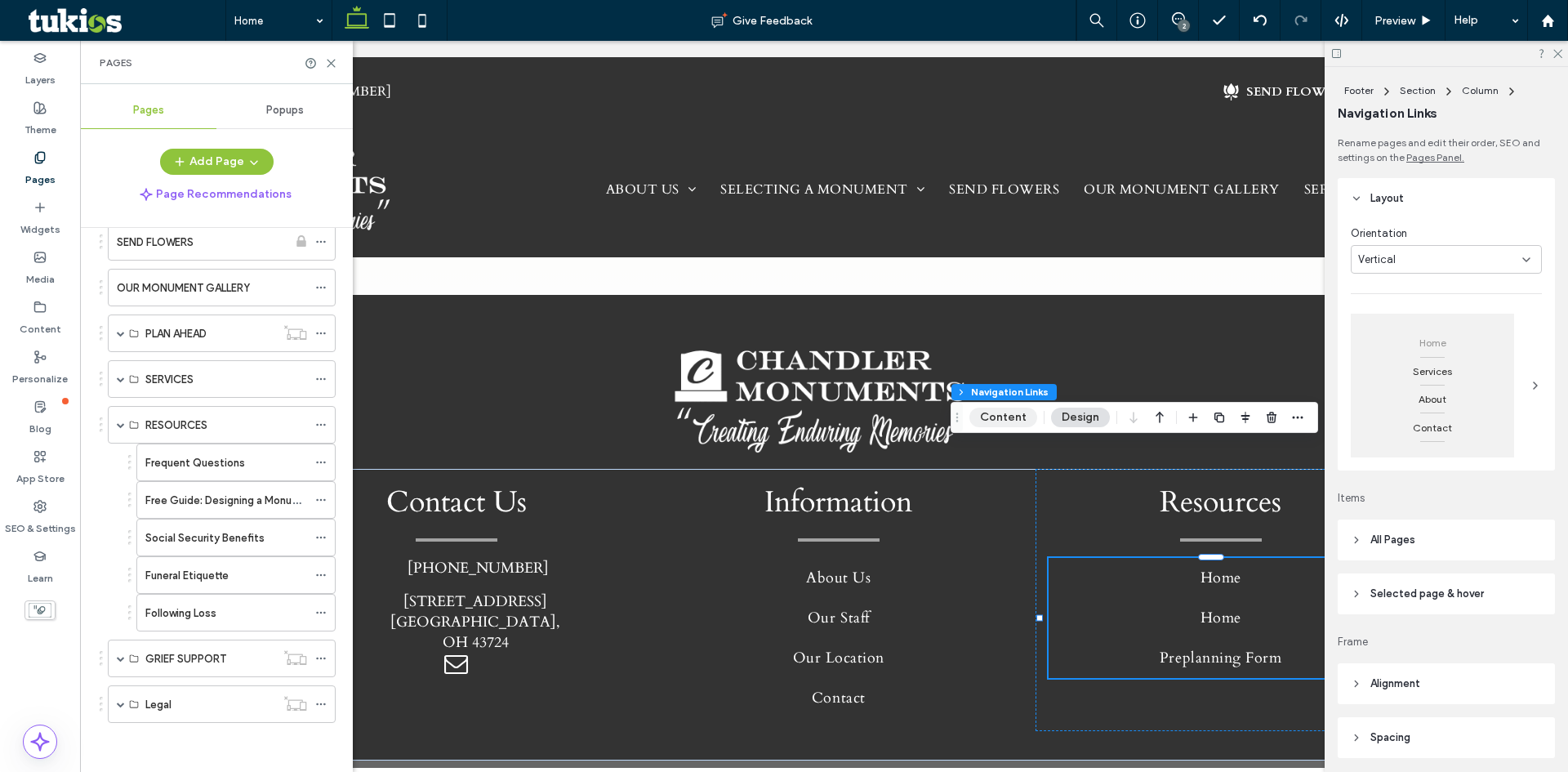
click at [1000, 420] on button "Content" at bounding box center [1003, 418] width 68 height 20
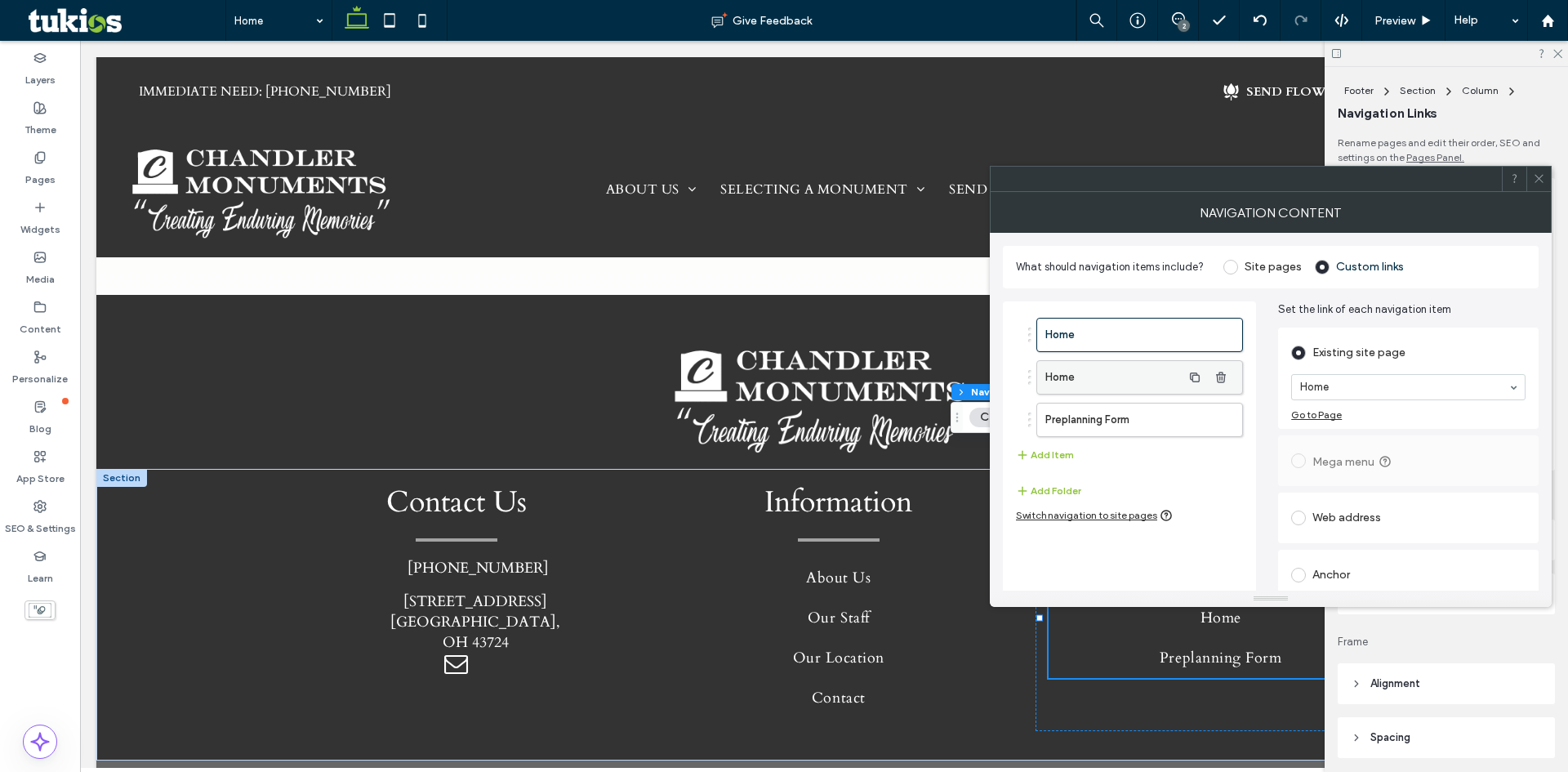
click at [1134, 378] on label "Home" at bounding box center [1114, 377] width 136 height 33
type input "****"
click at [37, 144] on div "Layers Theme Pages Widgets Media Content Personalize Blog App Store SEO & Setti…" at bounding box center [40, 406] width 80 height 731
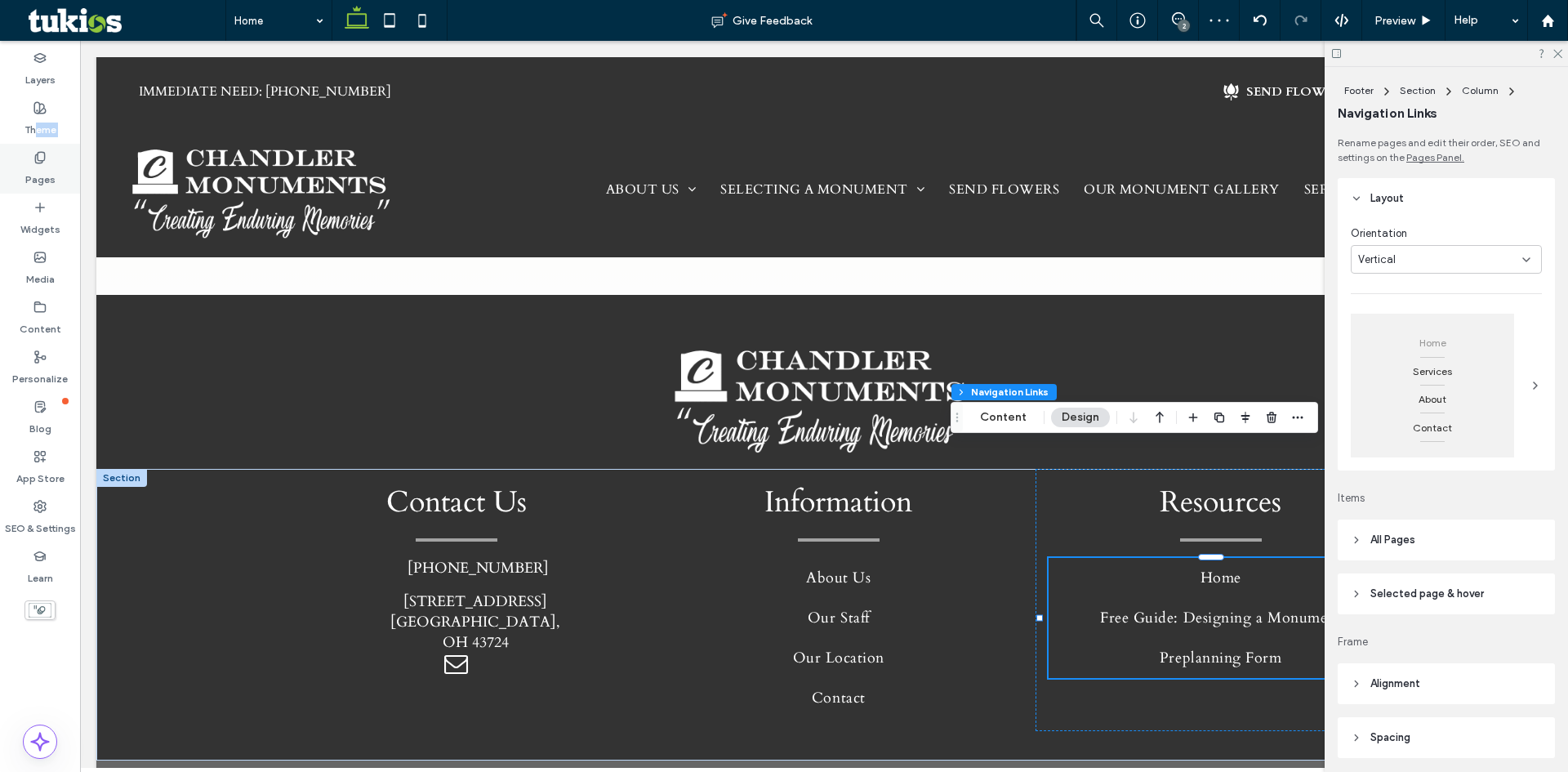
click at [38, 151] on icon at bounding box center [40, 157] width 13 height 13
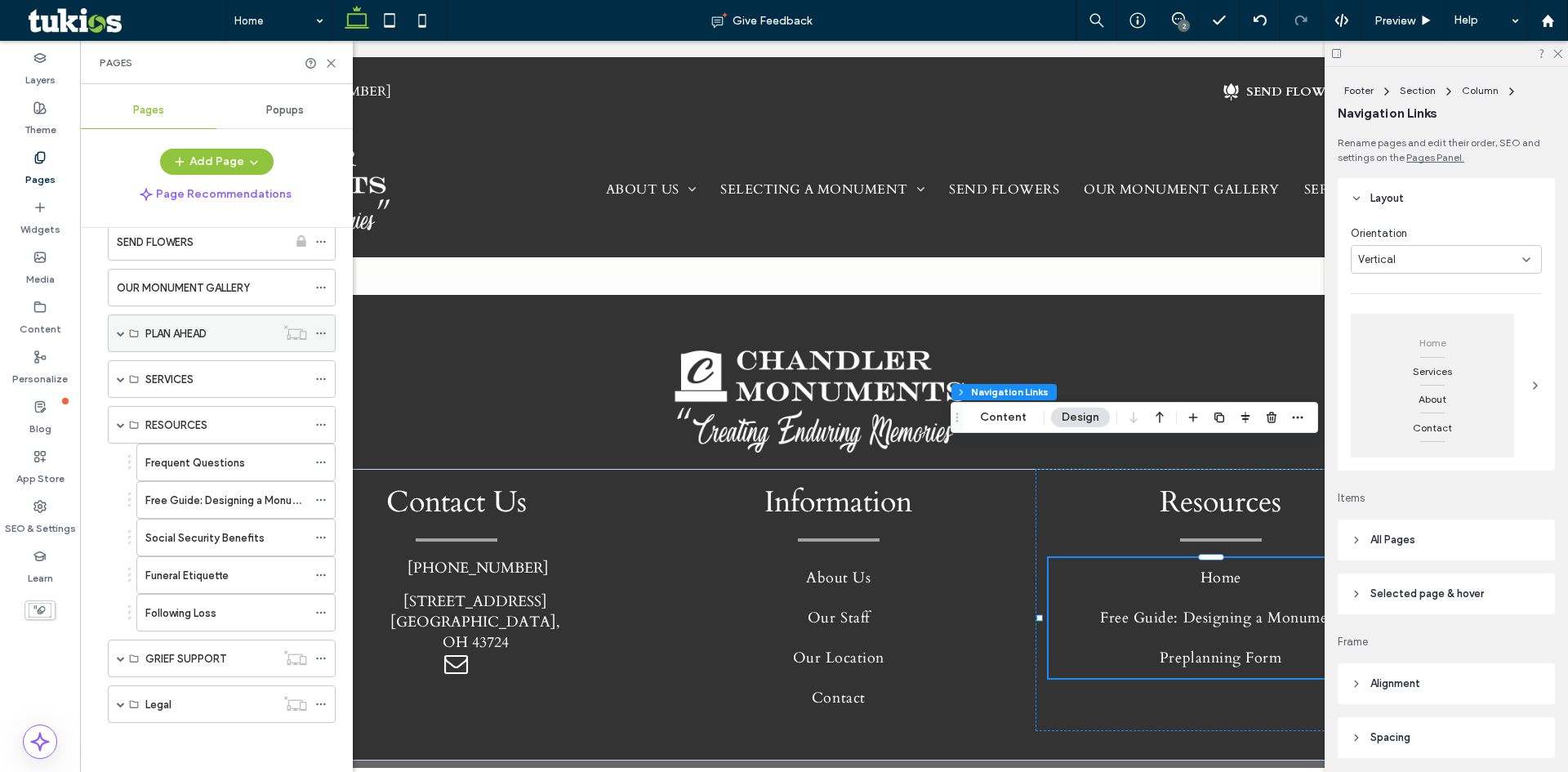
click at [123, 332] on span at bounding box center [121, 333] width 8 height 8
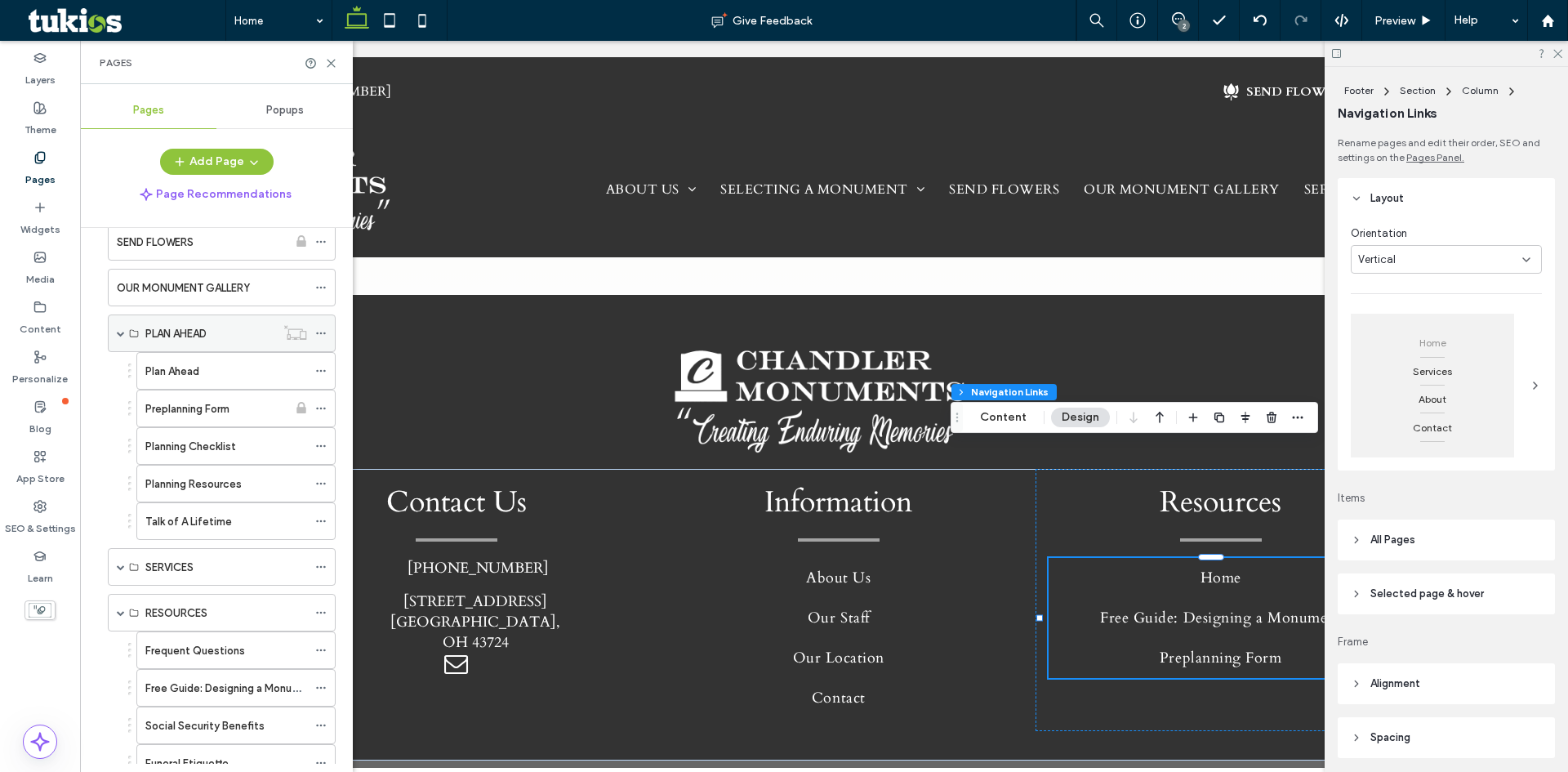
click at [123, 332] on span at bounding box center [121, 333] width 8 height 8
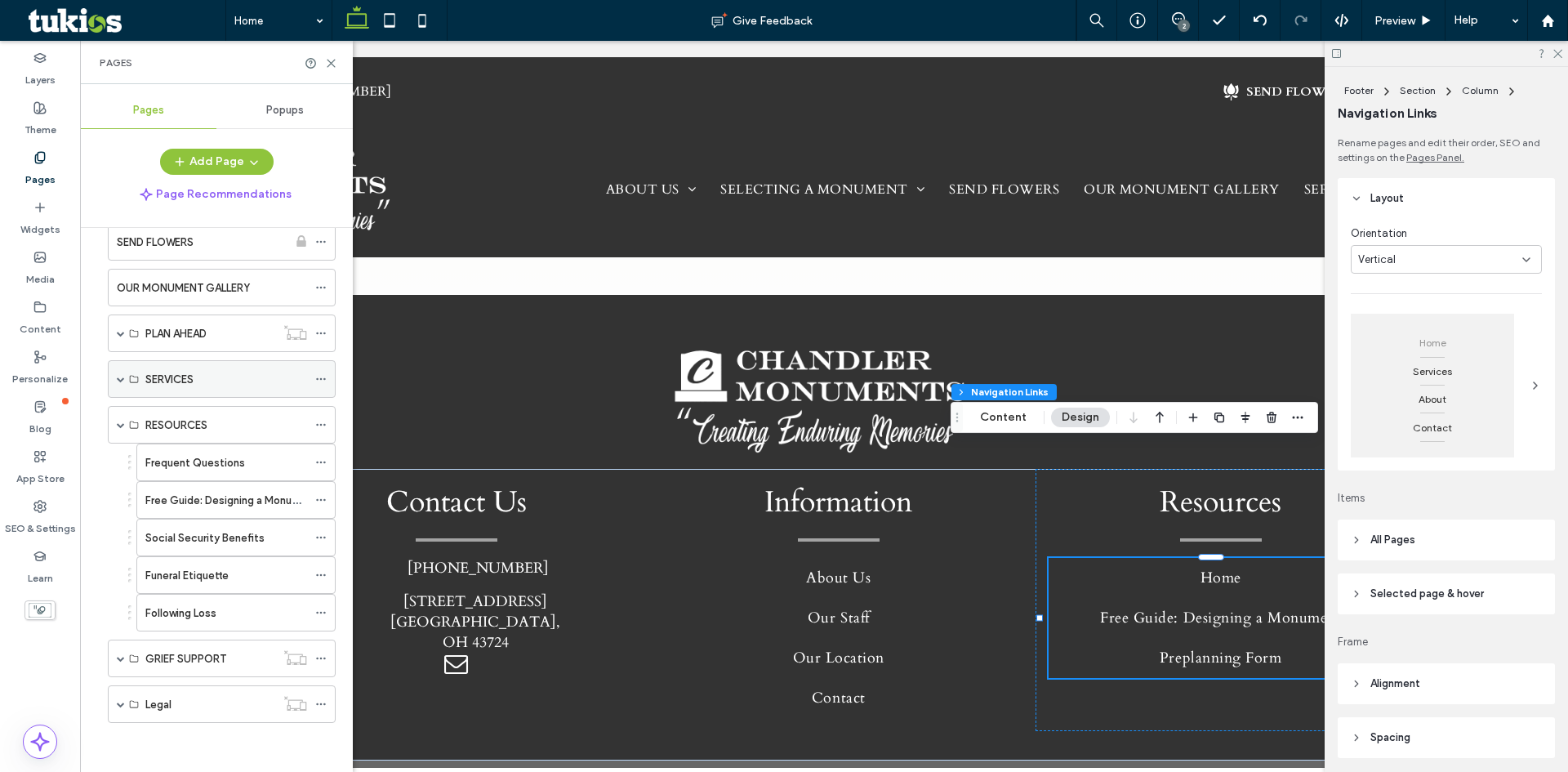
click at [117, 379] on span at bounding box center [121, 379] width 8 height 8
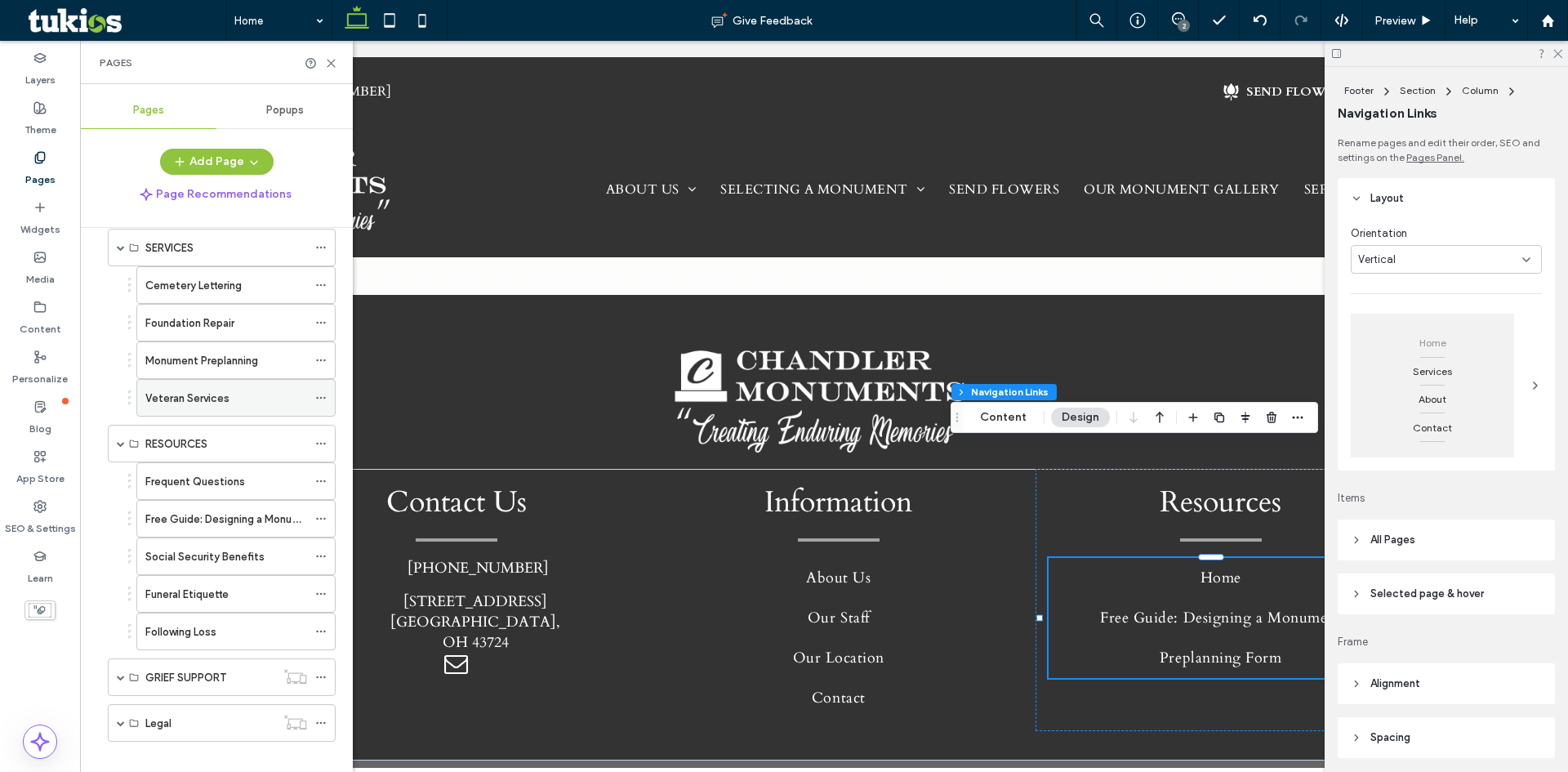
scroll to position [320, 0]
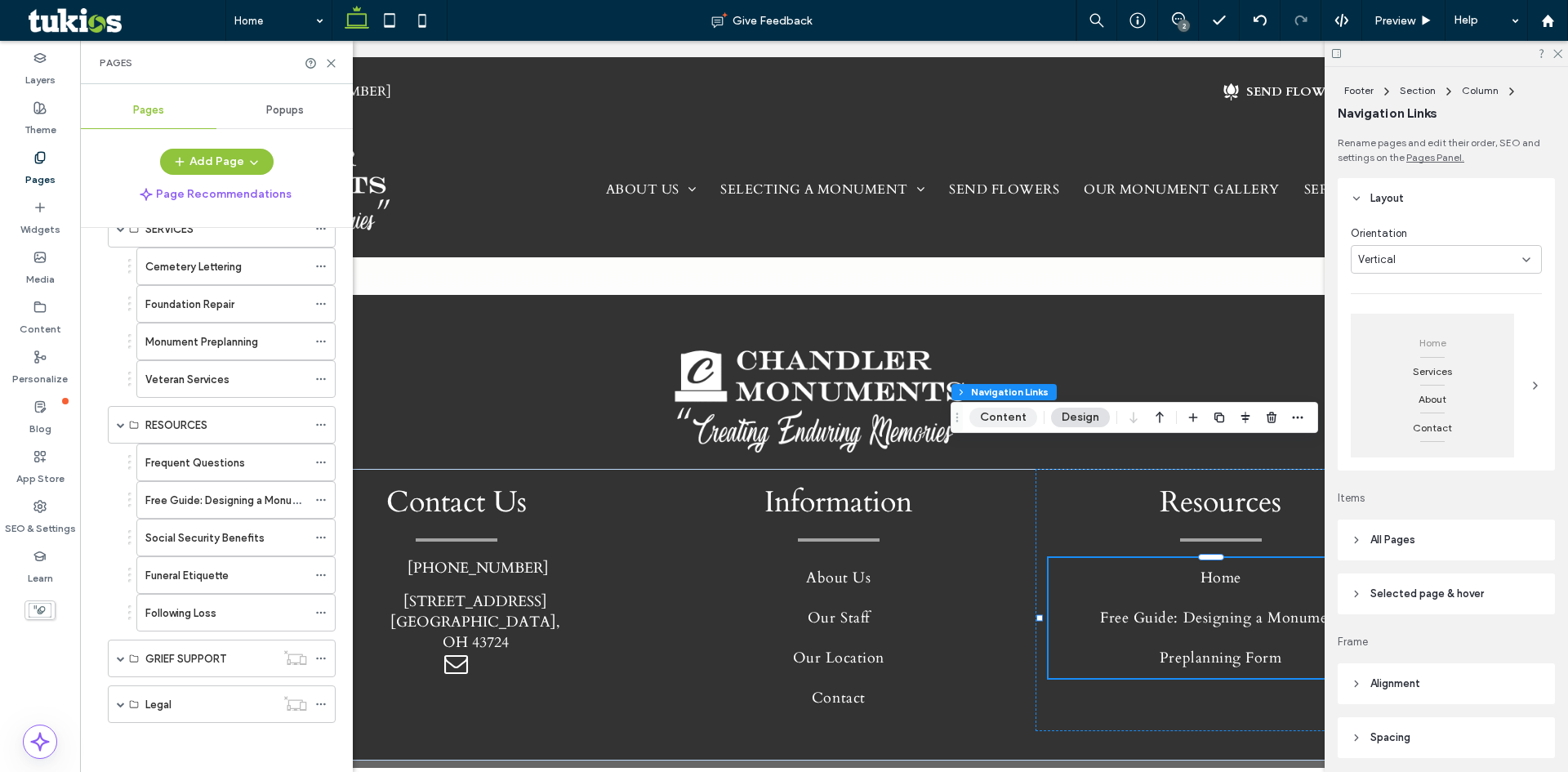
click at [1016, 420] on button "Content" at bounding box center [1003, 418] width 68 height 20
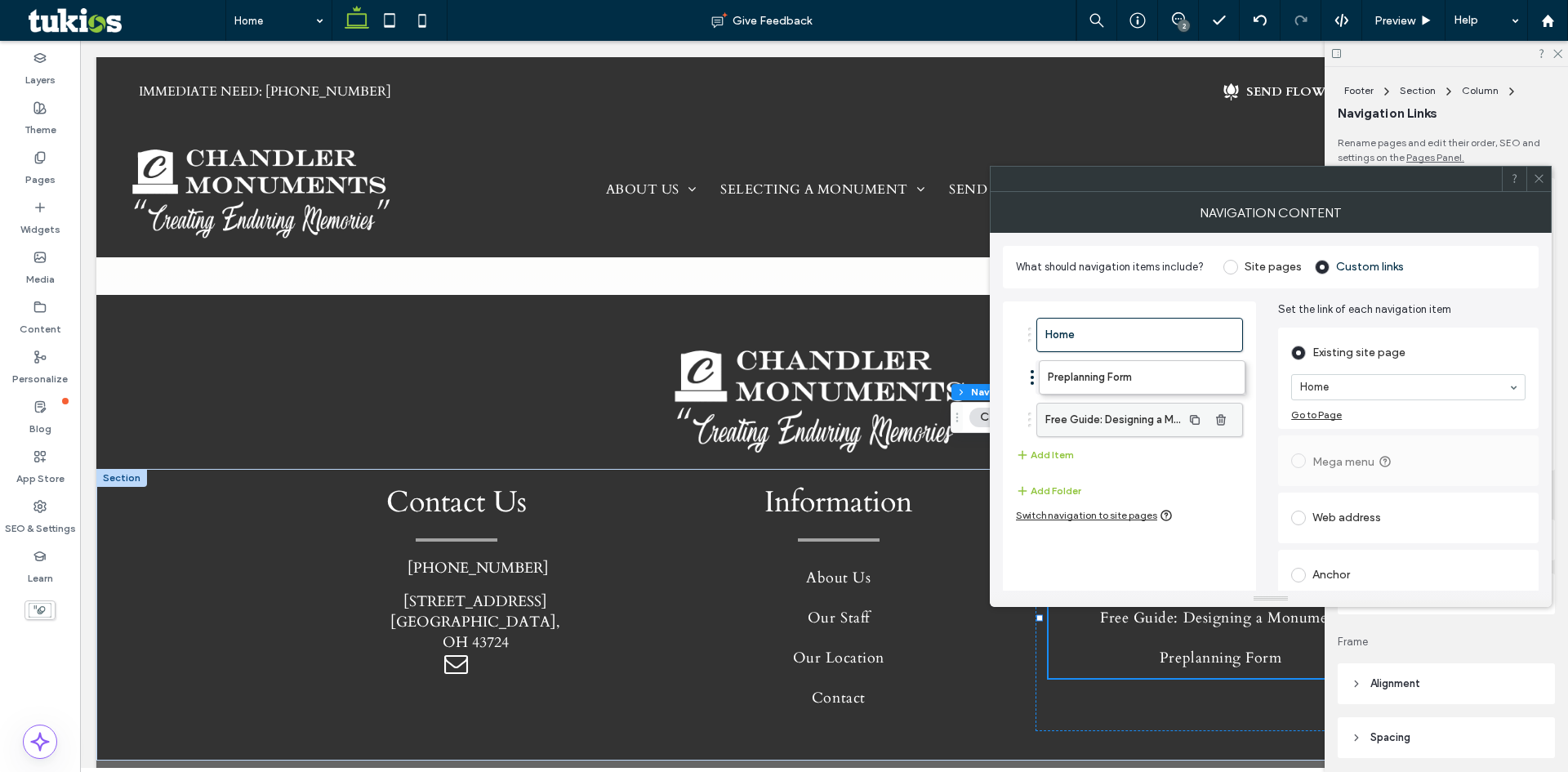
drag, startPoint x: 1108, startPoint y: 405, endPoint x: 1111, endPoint y: 363, distance: 42.1
drag, startPoint x: 1541, startPoint y: 172, endPoint x: 1557, endPoint y: 210, distance: 41.2
click at [1544, 172] on span at bounding box center [1539, 179] width 12 height 25
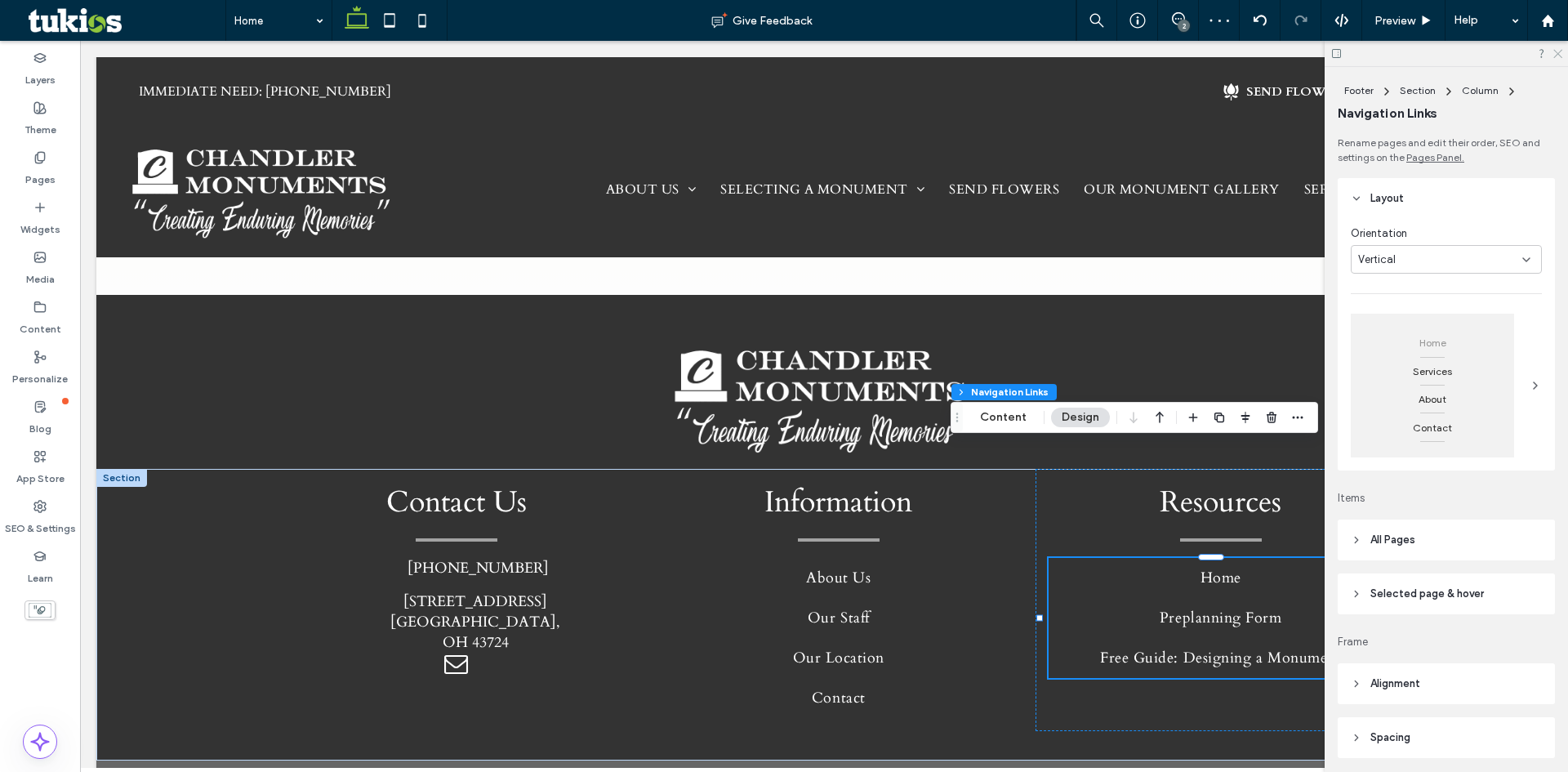
click at [1559, 51] on icon at bounding box center [1557, 52] width 11 height 11
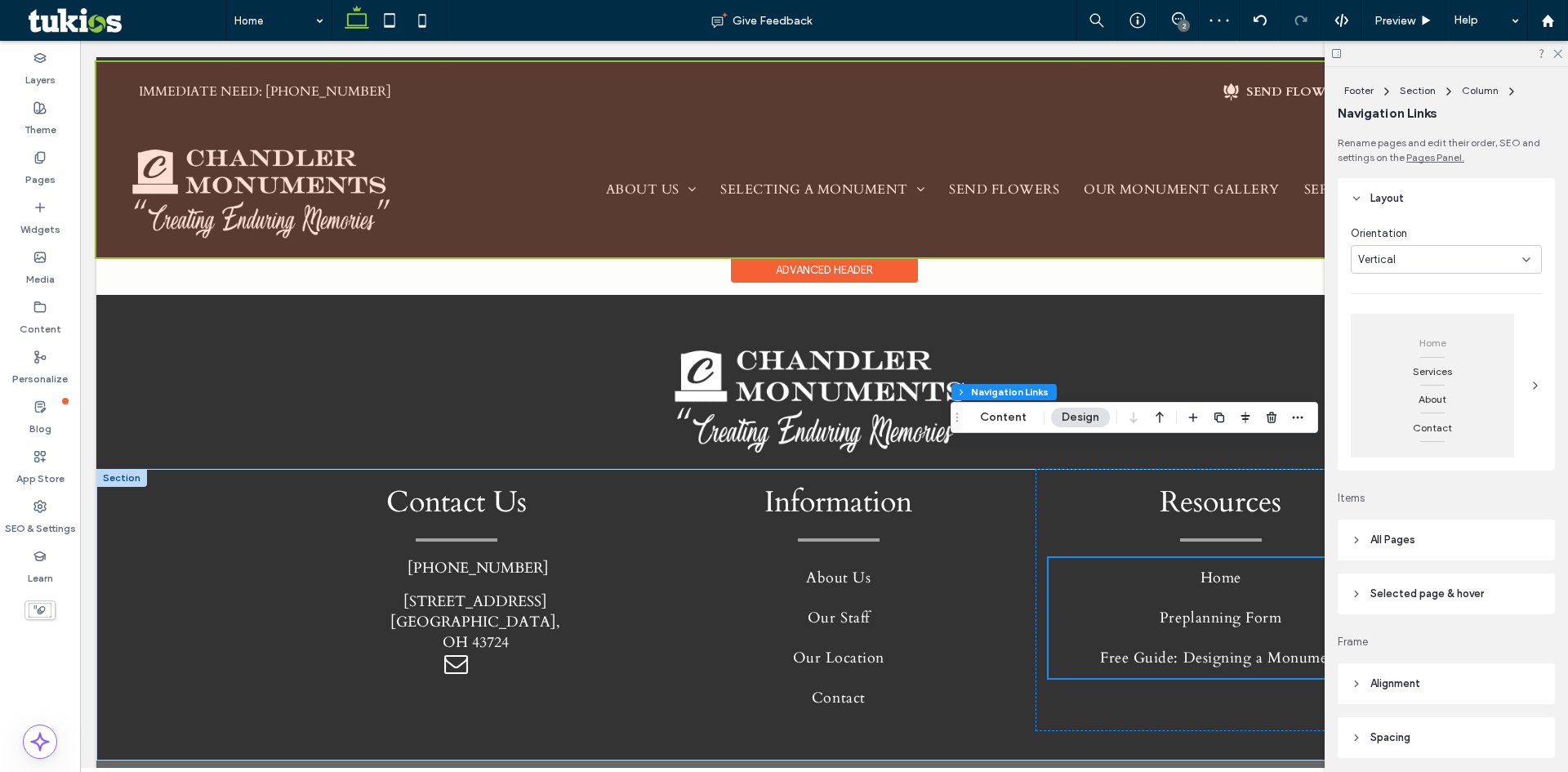
scroll to position [4507, 0]
